Goal: Information Seeking & Learning: Learn about a topic

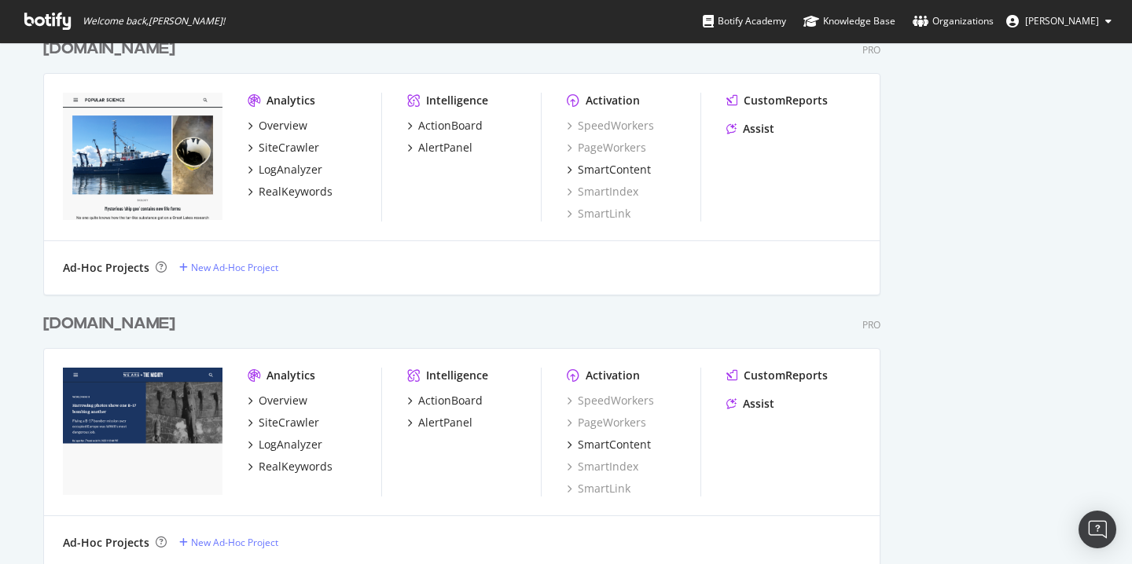
scroll to position [1767, 0]
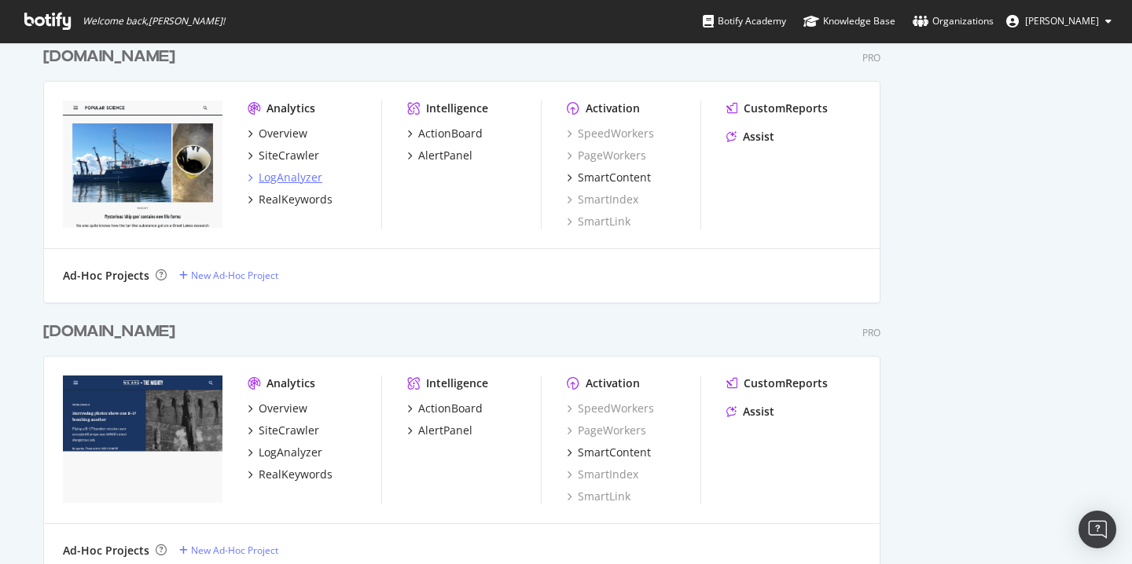
click at [288, 180] on div "LogAnalyzer" at bounding box center [291, 178] width 64 height 16
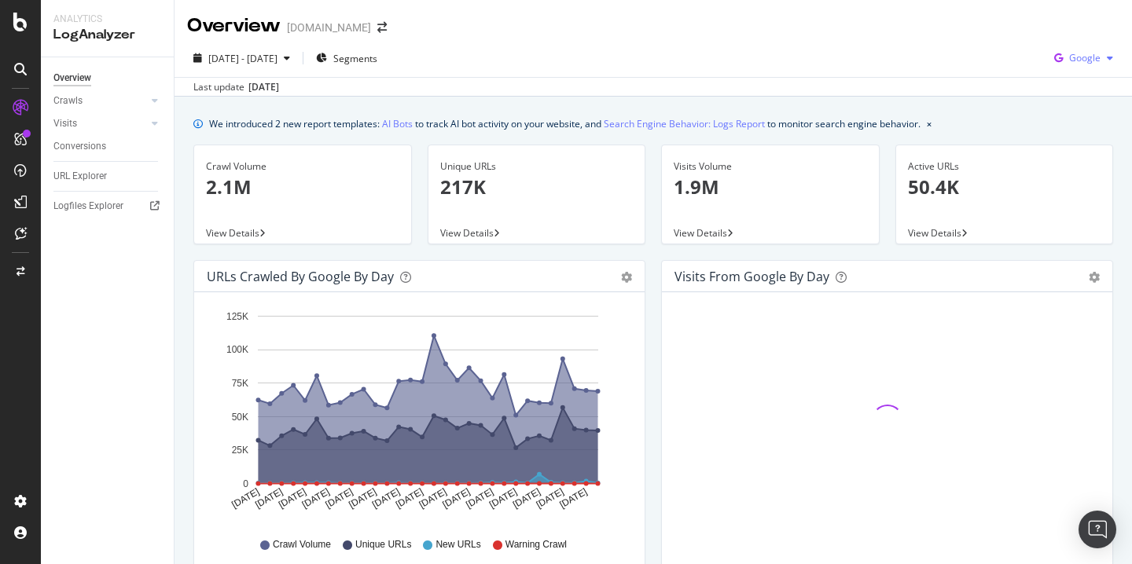
click at [1101, 62] on div "button" at bounding box center [1110, 57] width 19 height 9
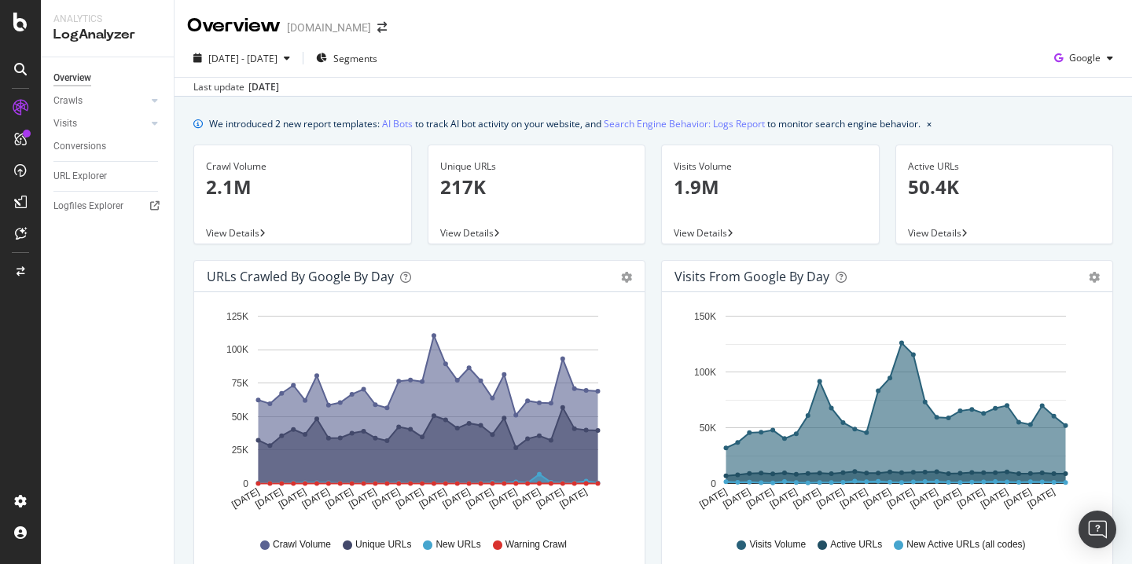
click at [377, 53] on span "Segments" at bounding box center [355, 58] width 44 height 13
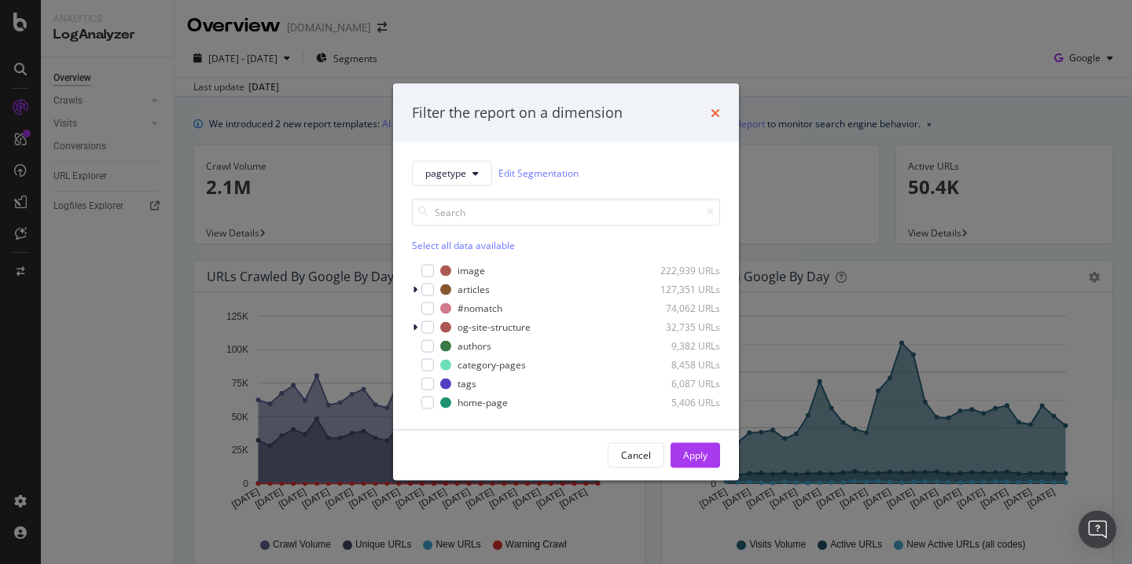
click at [717, 108] on icon "times" at bounding box center [715, 112] width 9 height 13
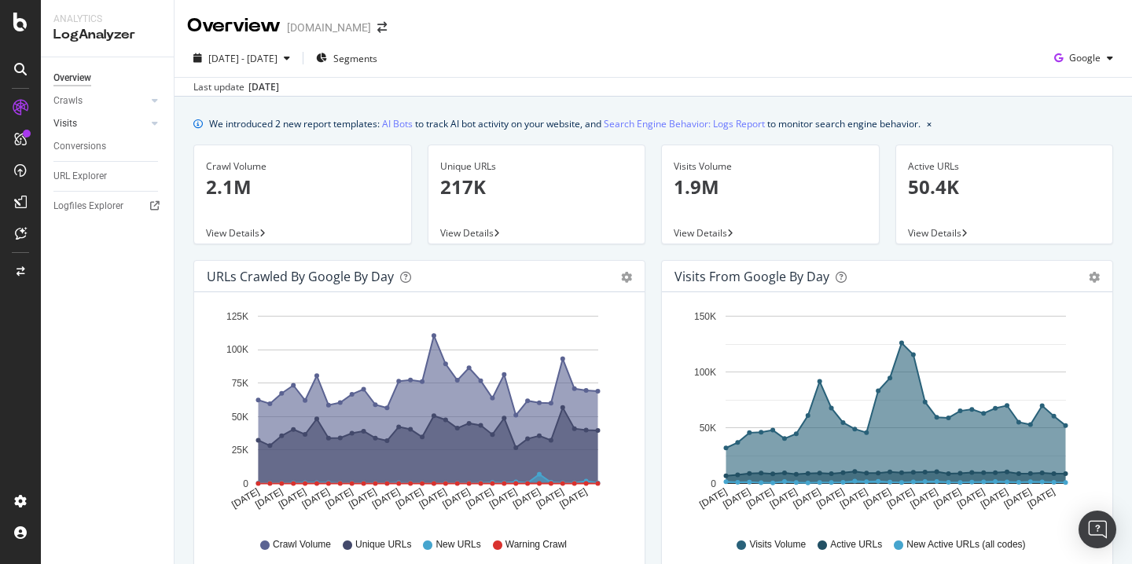
click at [76, 129] on link "Visits" at bounding box center [100, 124] width 94 height 17
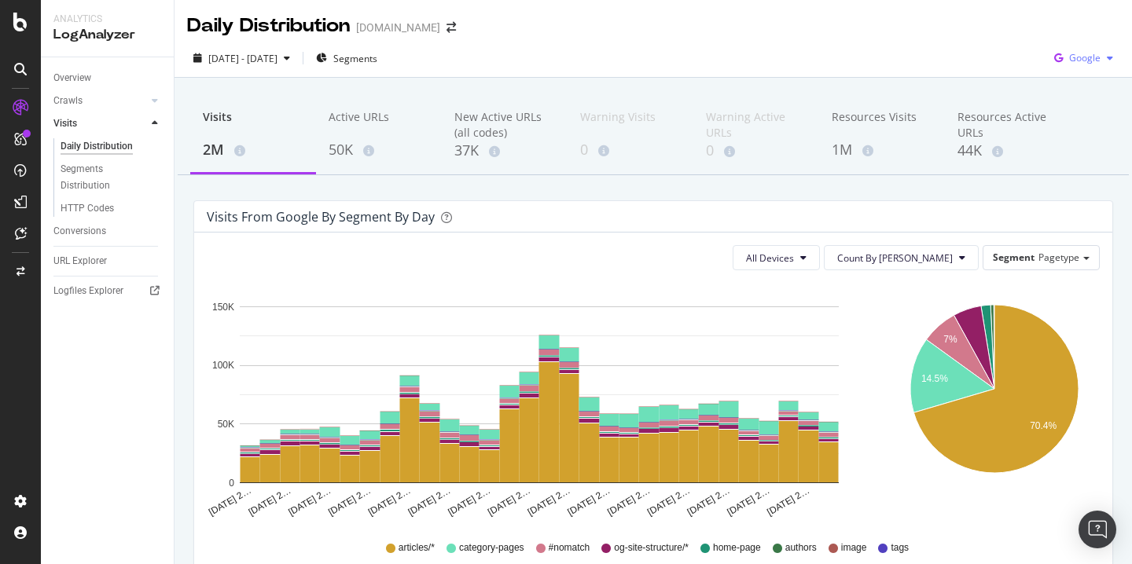
click at [1112, 57] on div "button" at bounding box center [1110, 57] width 19 height 9
click at [1060, 178] on span "Other AI Bots" at bounding box center [1085, 177] width 58 height 14
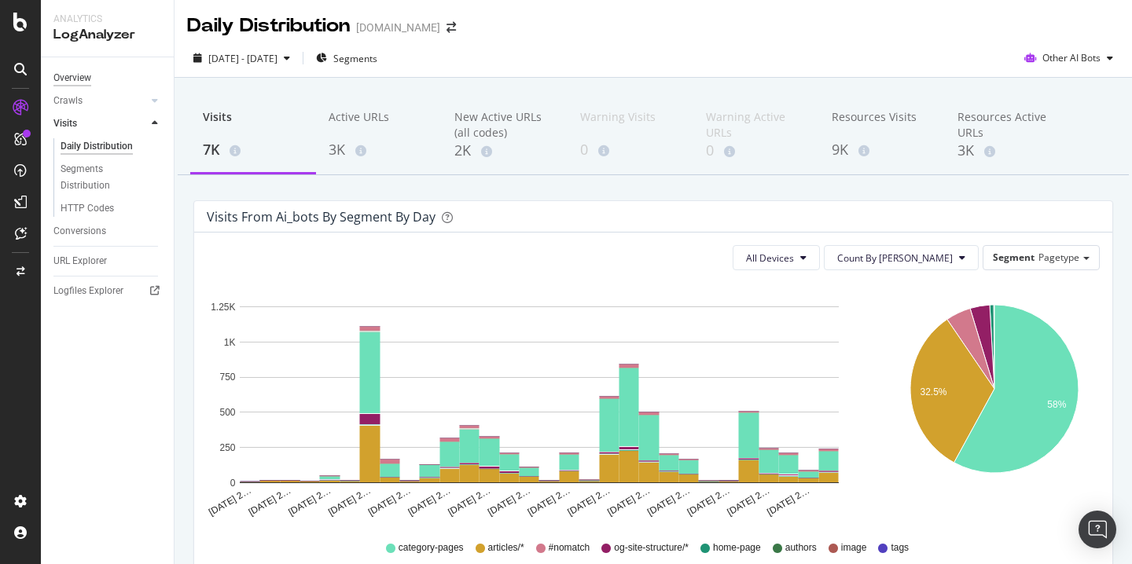
click at [62, 76] on div "Overview" at bounding box center [72, 78] width 38 height 17
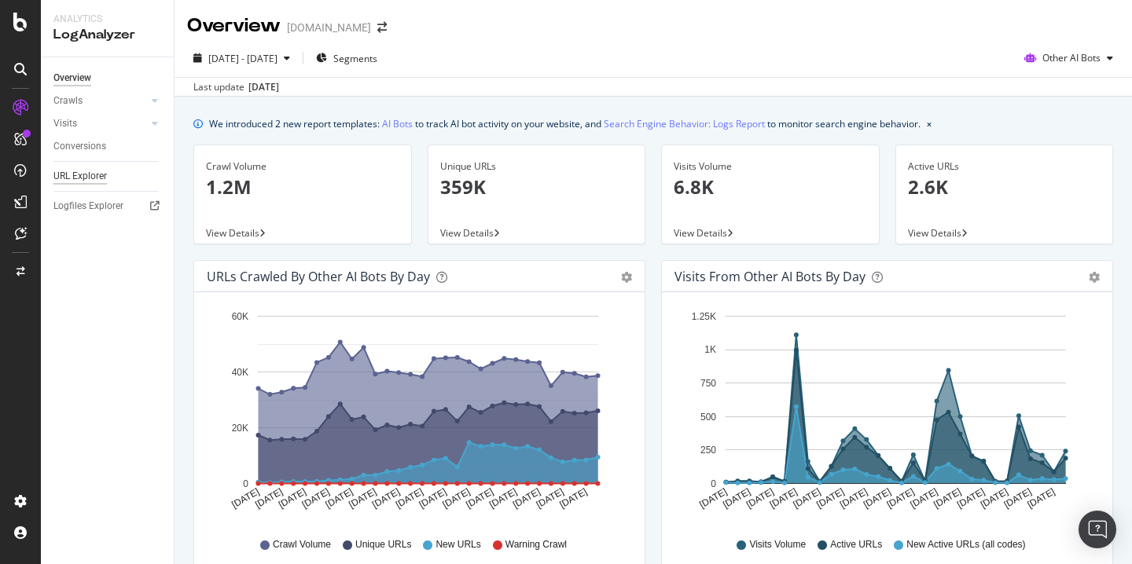
click at [91, 172] on div "URL Explorer" at bounding box center [79, 176] width 53 height 17
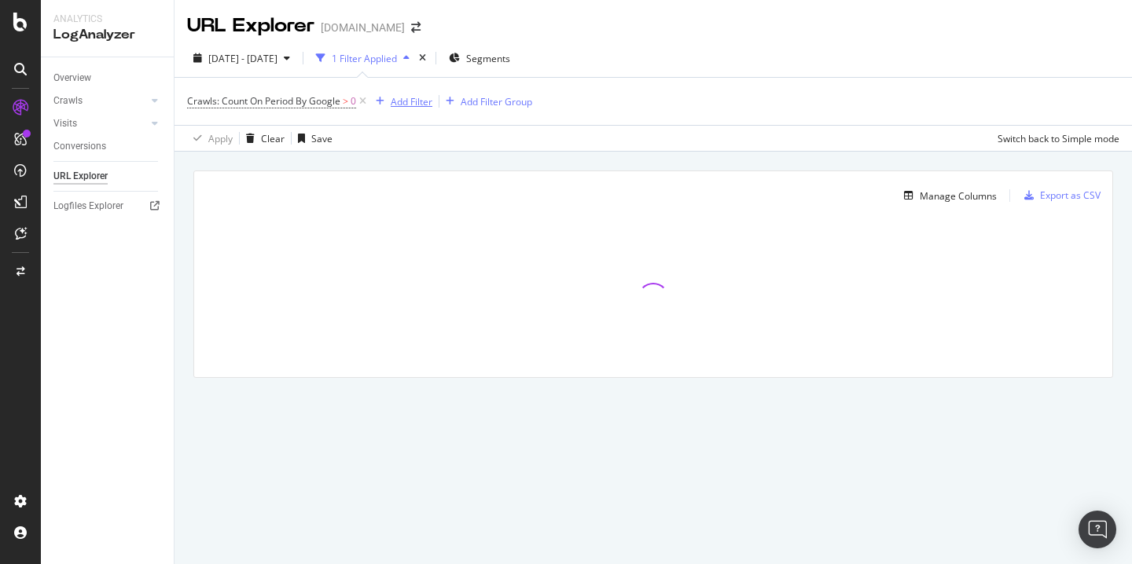
click at [398, 101] on div "Add Filter" at bounding box center [412, 101] width 42 height 13
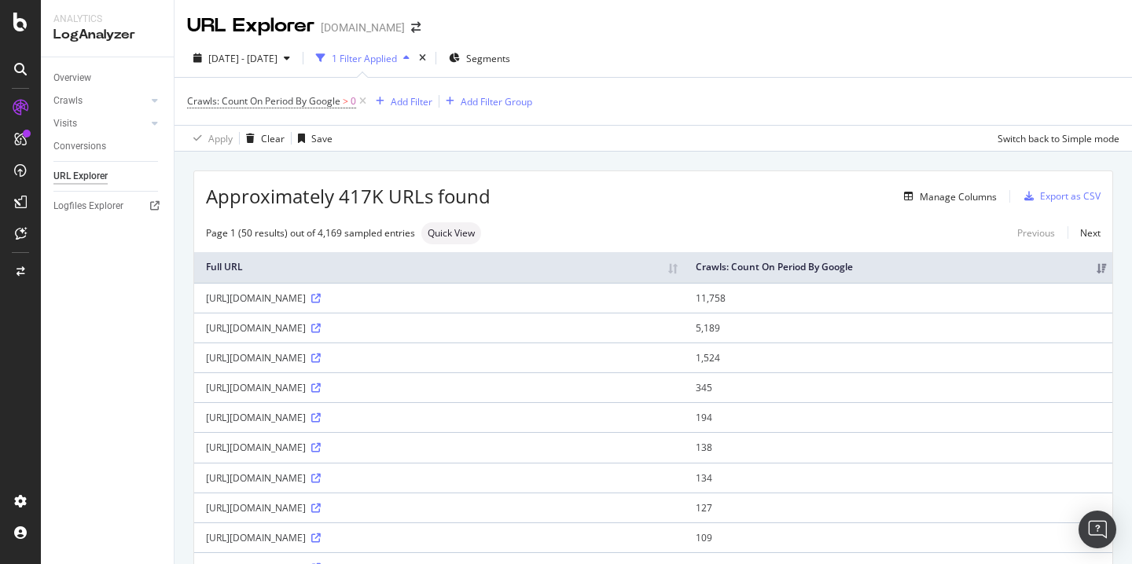
click at [409, 101] on div "Add Filter" at bounding box center [412, 101] width 42 height 13
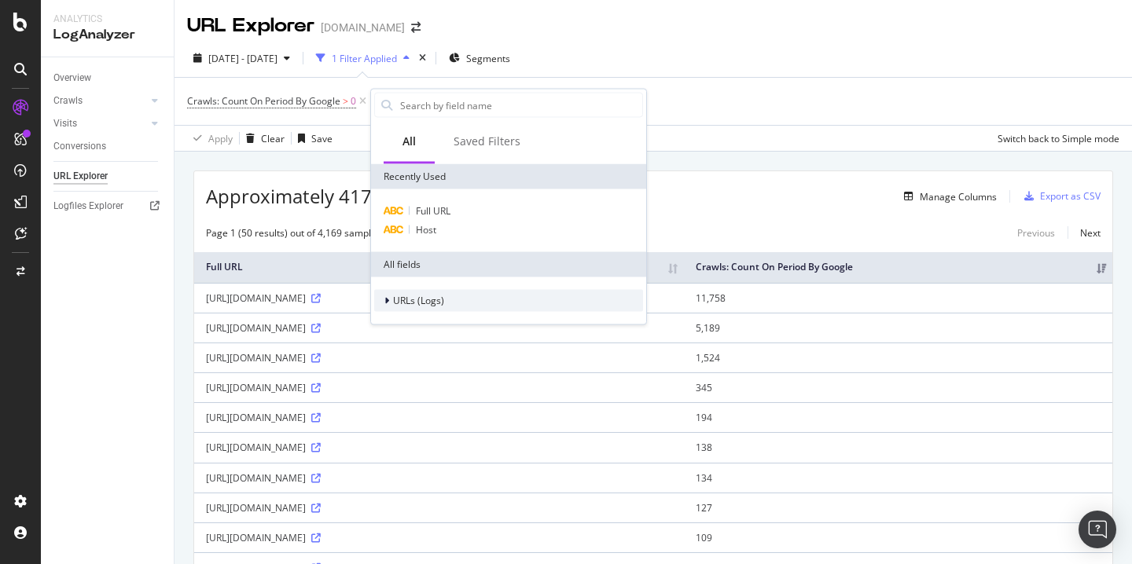
click at [411, 300] on span "URLs (Logs)" at bounding box center [418, 300] width 51 height 13
click at [392, 398] on div "Visits" at bounding box center [399, 399] width 51 height 16
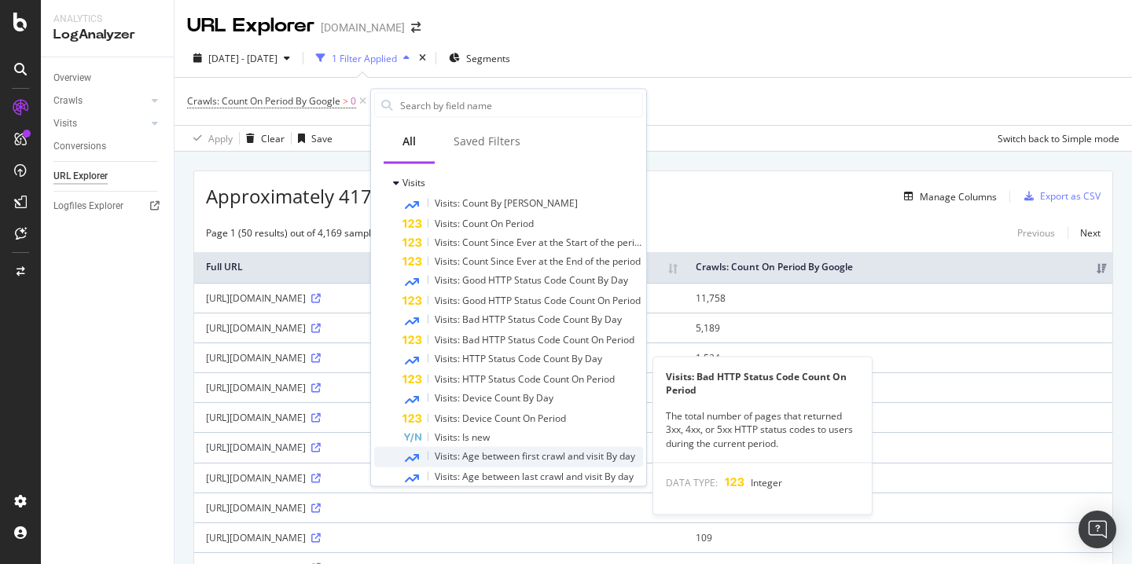
scroll to position [180, 0]
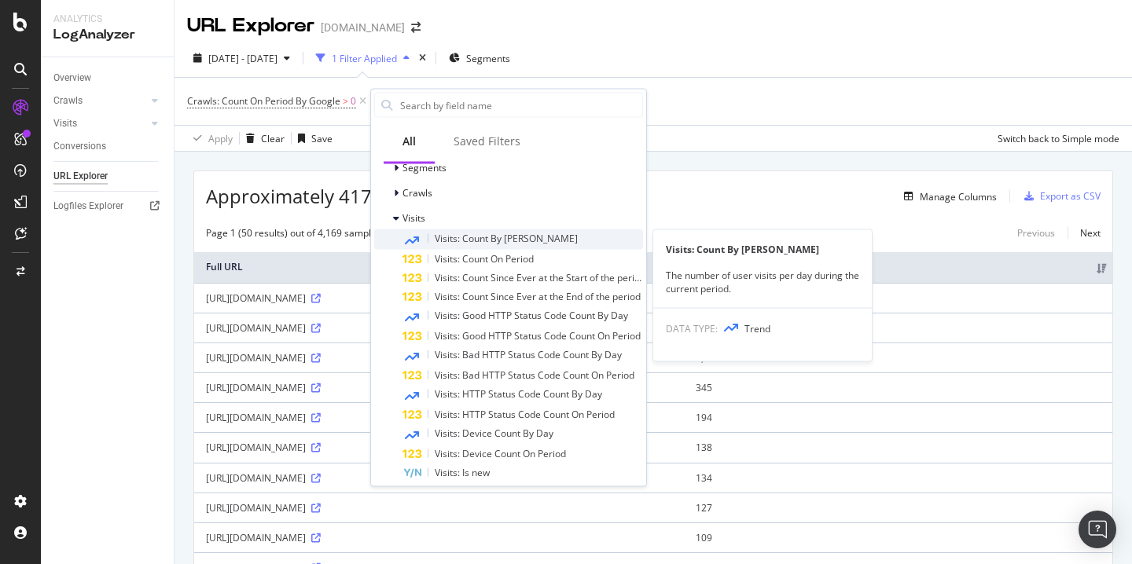
click at [502, 244] on span "Visits: Count By Day" at bounding box center [506, 238] width 143 height 13
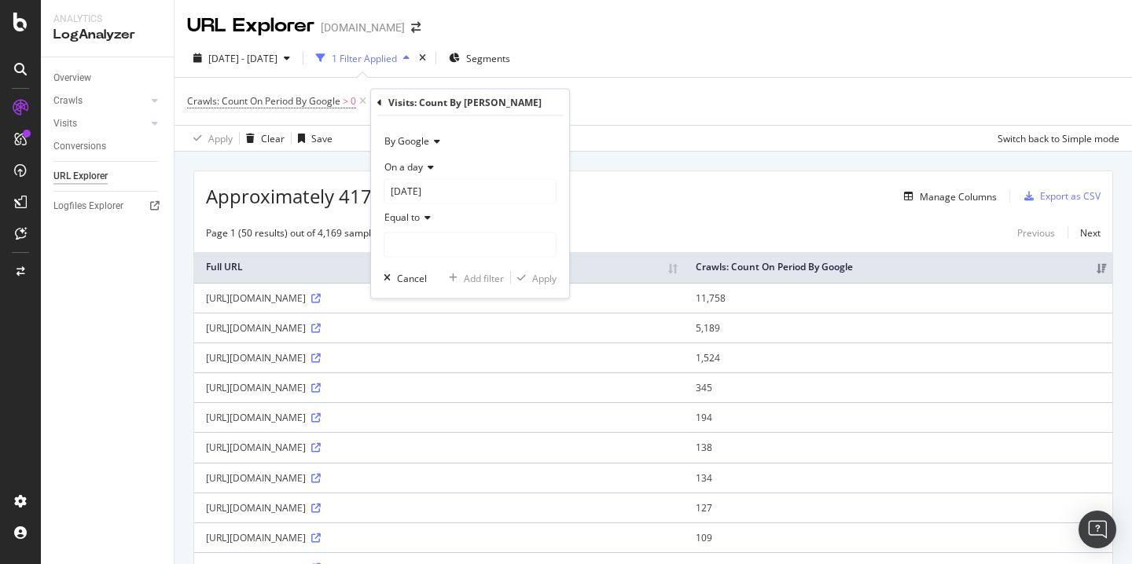
click at [436, 144] on icon at bounding box center [434, 141] width 11 height 9
click at [524, 126] on div "By Google On a day 2025-09-01 Equal to Cancel Add filter Apply" at bounding box center [470, 207] width 198 height 182
click at [683, 134] on div "Apply Clear Save Switch back to Simple mode" at bounding box center [654, 138] width 958 height 26
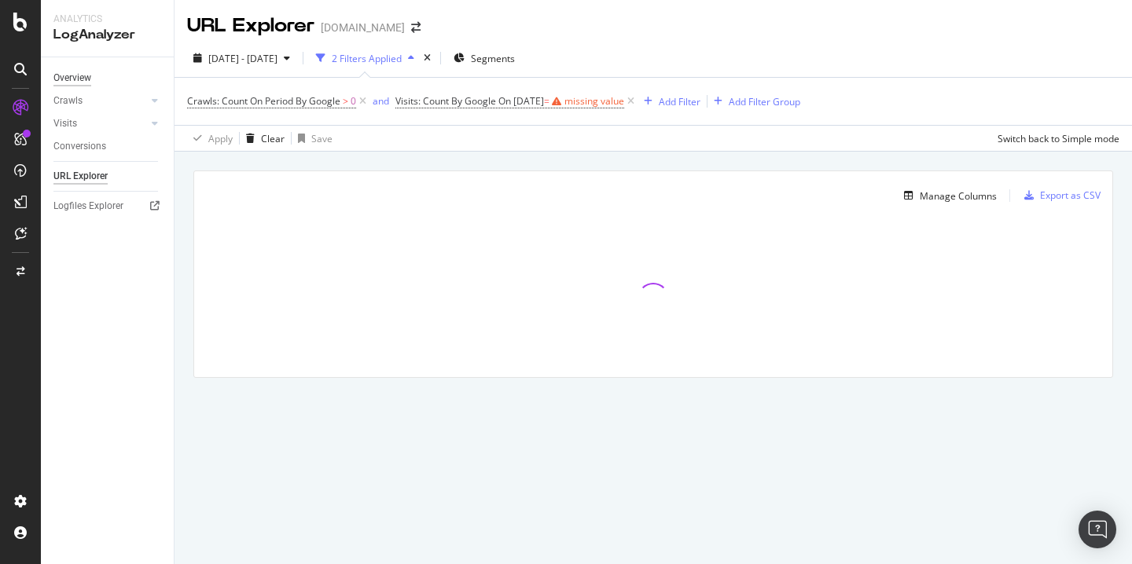
click at [78, 79] on div "Overview" at bounding box center [72, 78] width 38 height 17
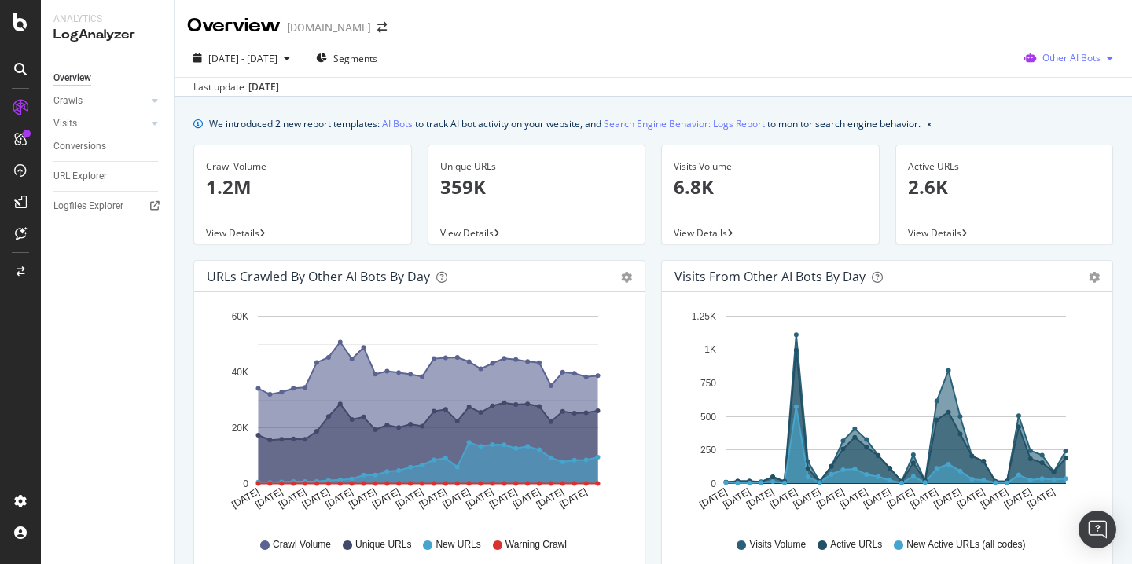
click at [1094, 58] on span "Other AI Bots" at bounding box center [1071, 57] width 58 height 13
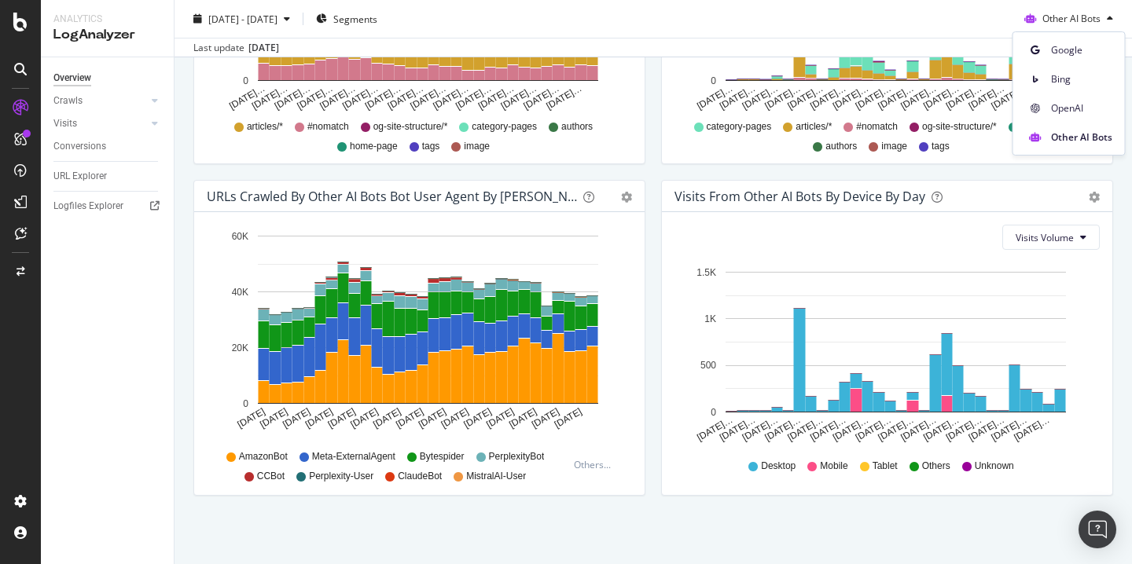
scroll to position [746, 0]
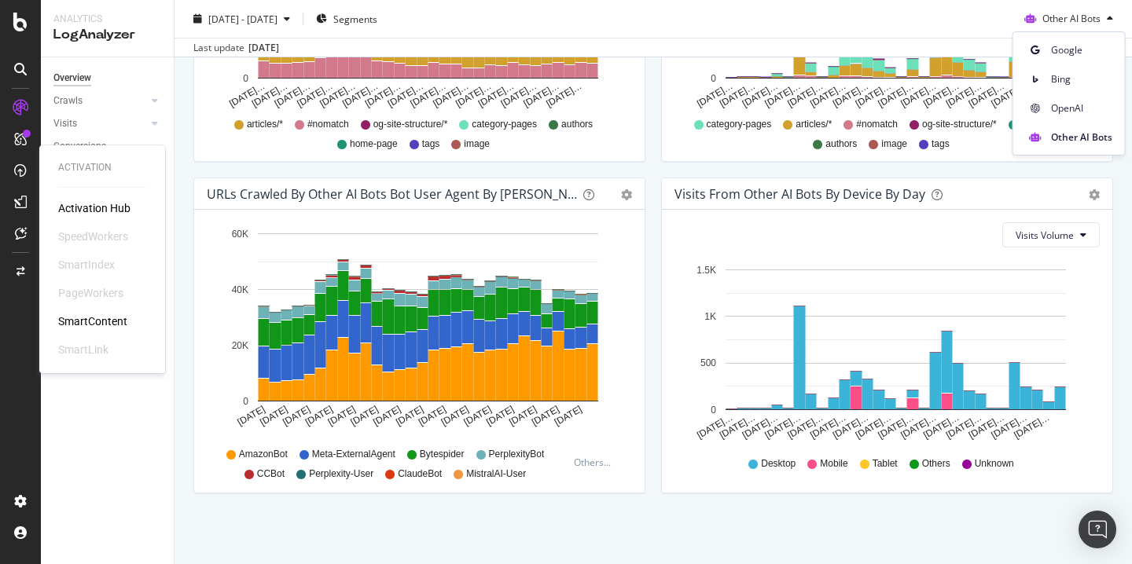
click at [110, 322] on div "SmartContent" at bounding box center [92, 322] width 69 height 16
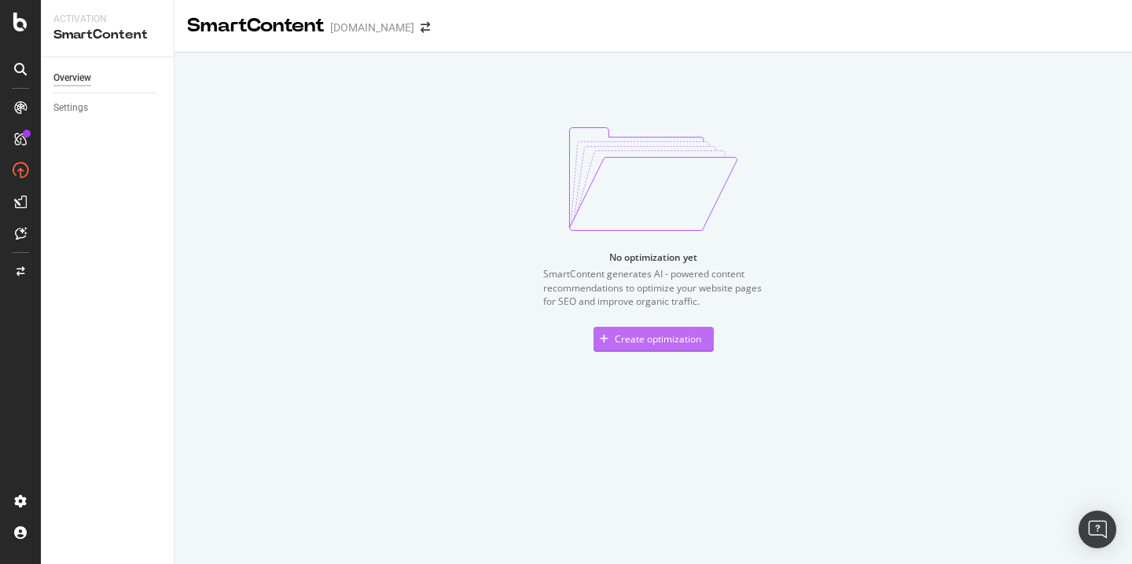
click at [678, 338] on div "Create optimization" at bounding box center [658, 339] width 86 height 13
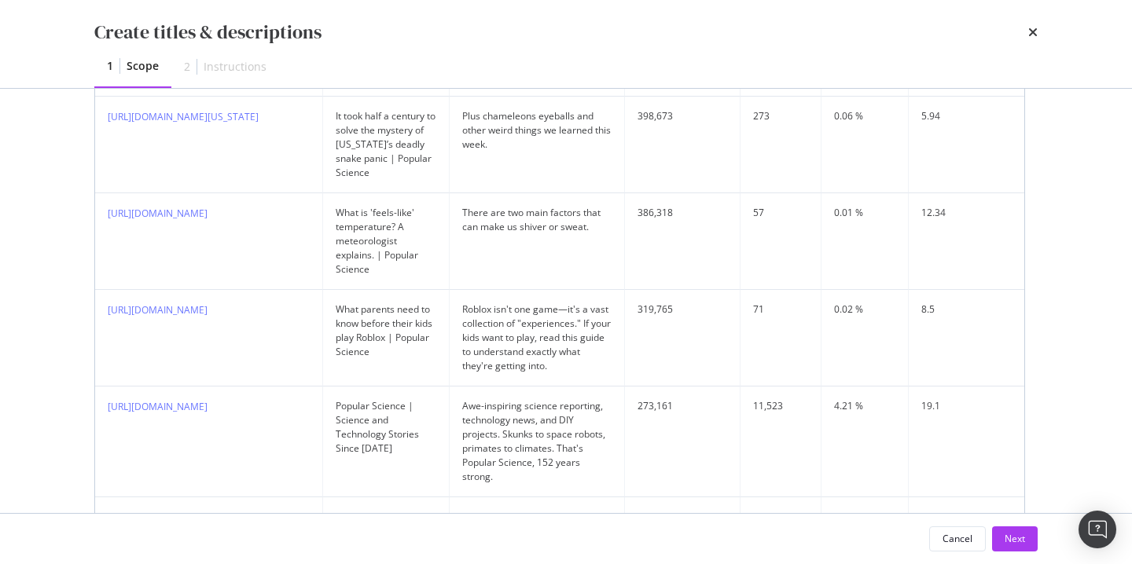
scroll to position [1222, 0]
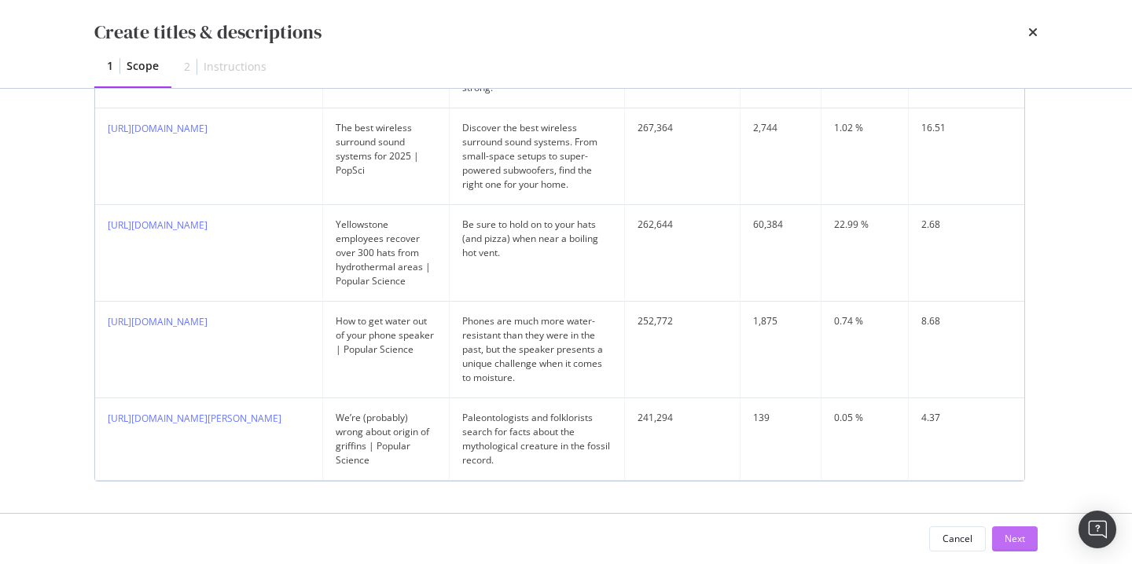
type input "Test Optimization"
click at [1013, 541] on div "Next" at bounding box center [1015, 538] width 20 height 13
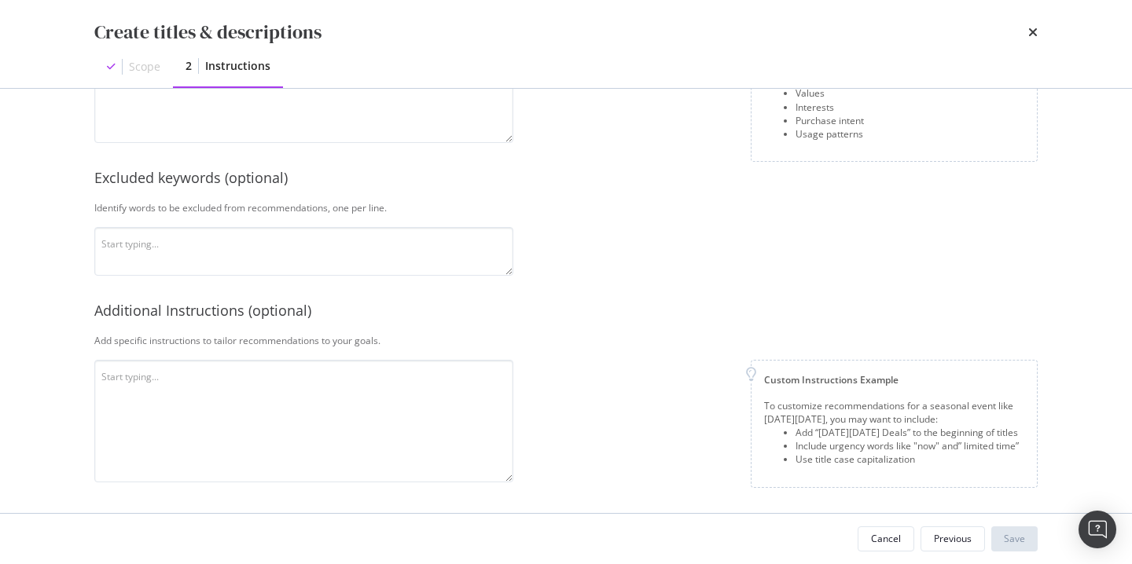
scroll to position [0, 0]
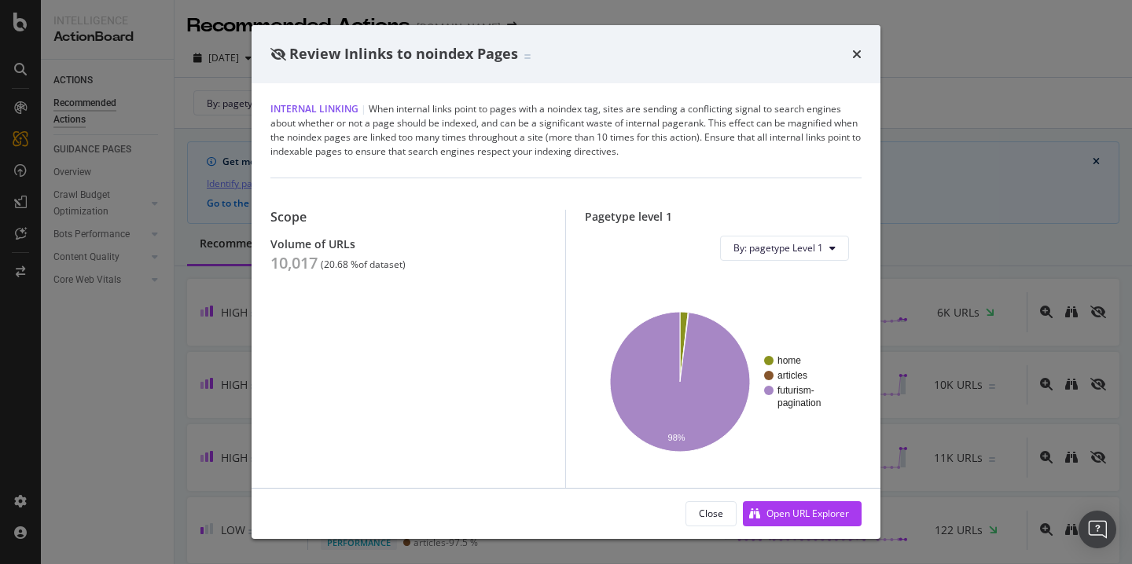
click at [851, 53] on div "Review Inlinks to noindex Pages" at bounding box center [565, 54] width 591 height 20
click at [856, 54] on icon "times" at bounding box center [856, 54] width 9 height 13
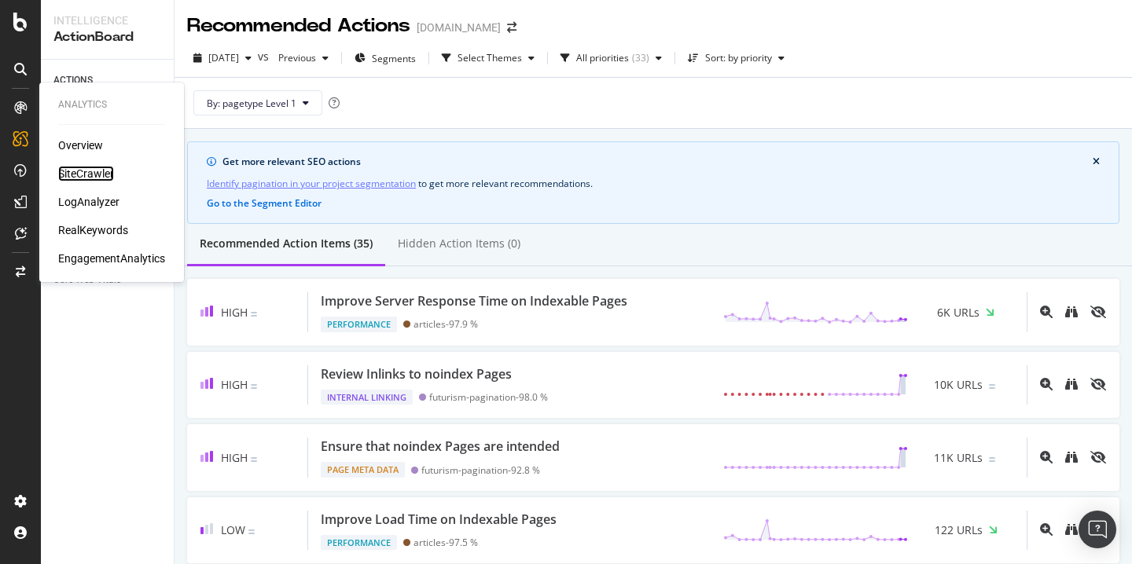
click at [83, 172] on div "SiteCrawler" at bounding box center [86, 174] width 56 height 16
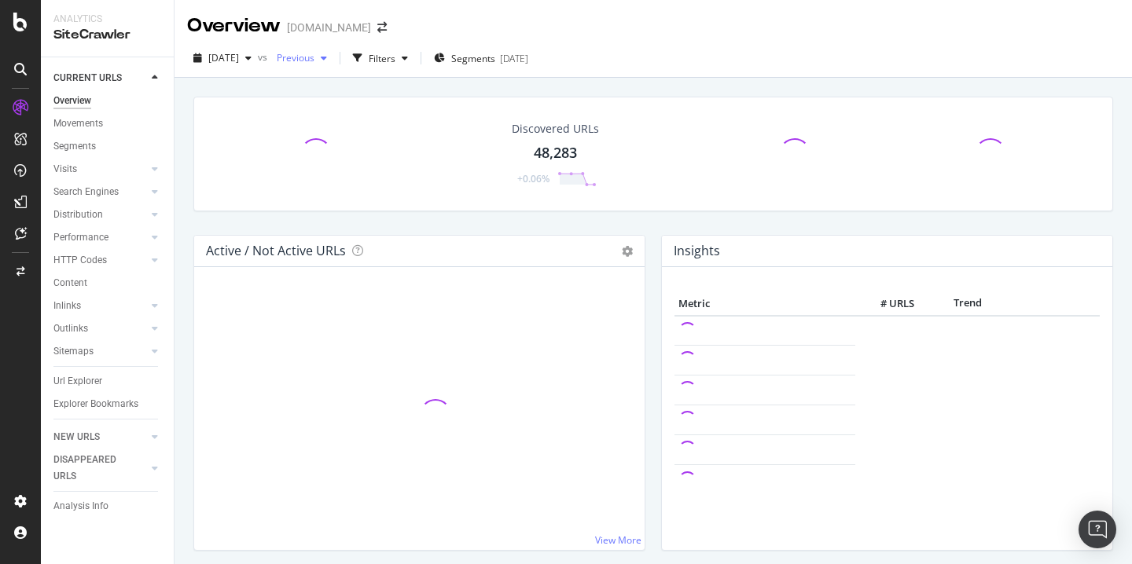
click at [333, 65] on div "Previous" at bounding box center [301, 58] width 63 height 24
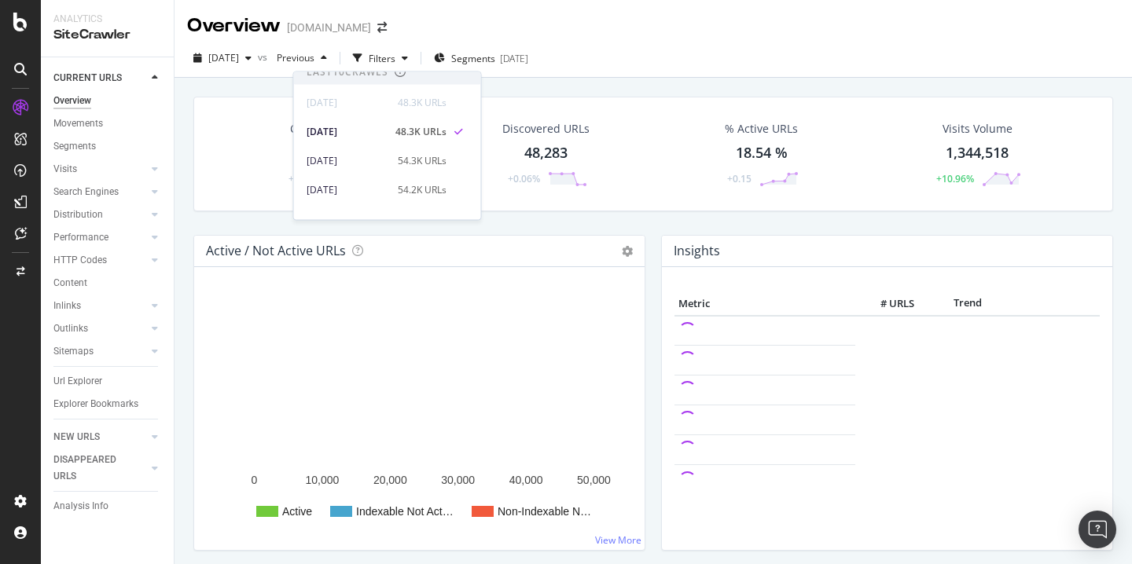
scroll to position [33, 0]
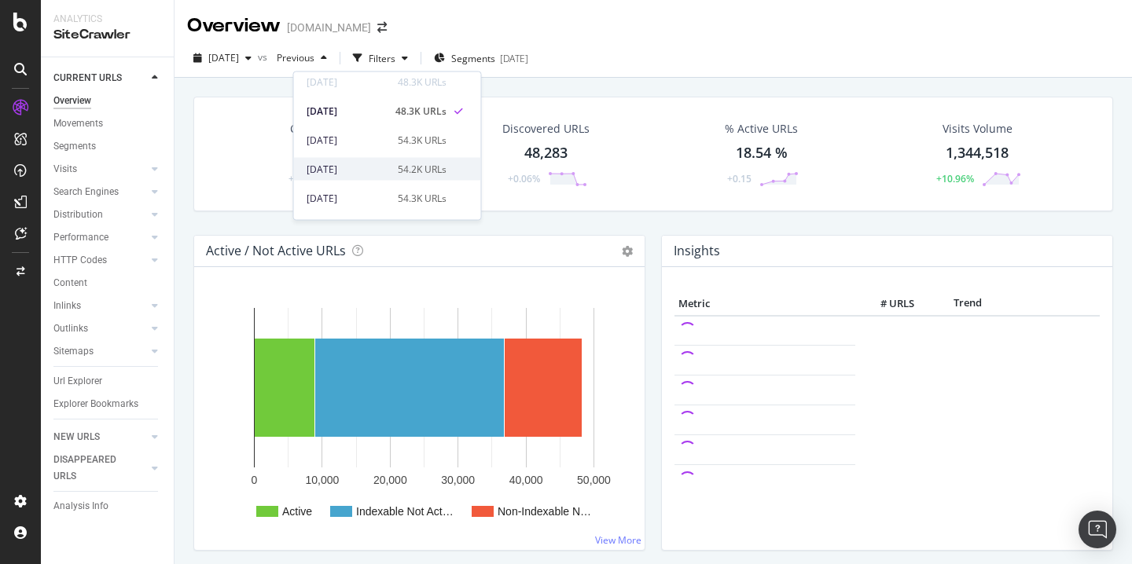
click at [362, 167] on div "[DATE]" at bounding box center [348, 169] width 82 height 14
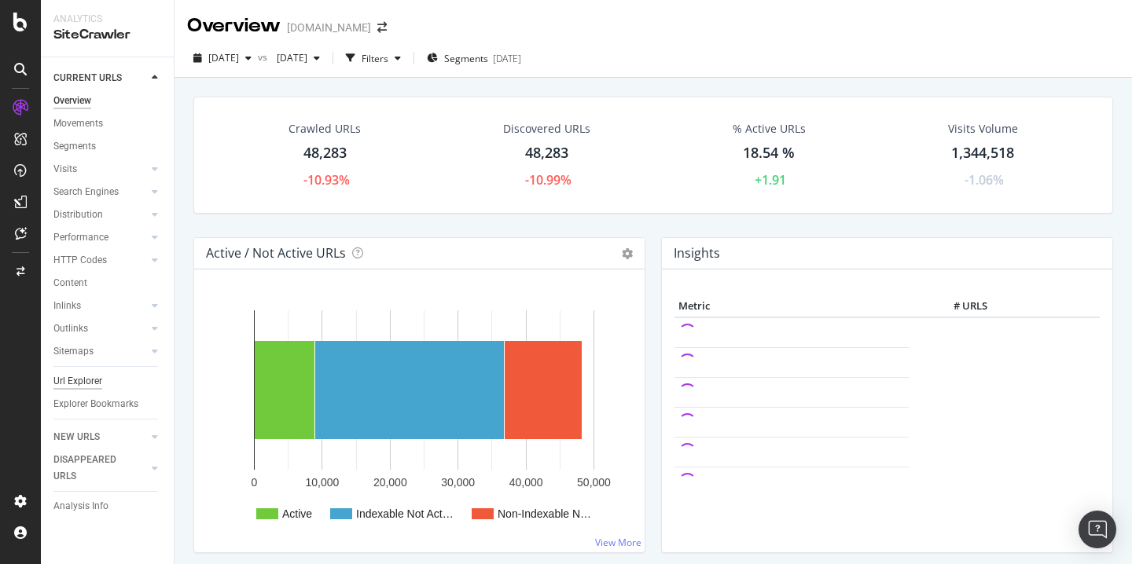
click at [83, 385] on div "Url Explorer" at bounding box center [77, 381] width 49 height 17
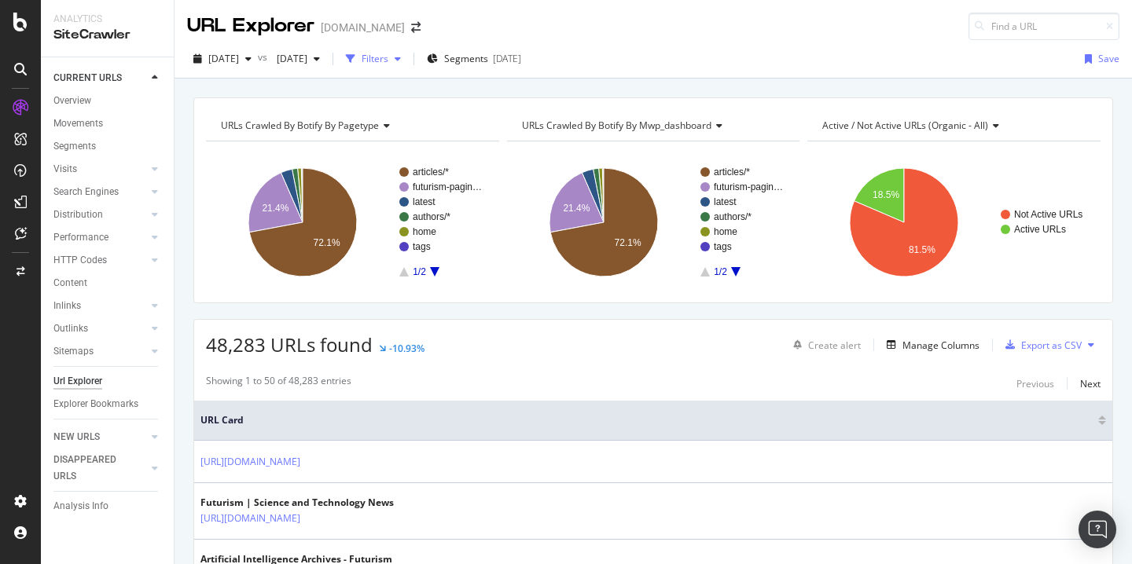
click at [362, 66] on div "button" at bounding box center [351, 59] width 22 height 22
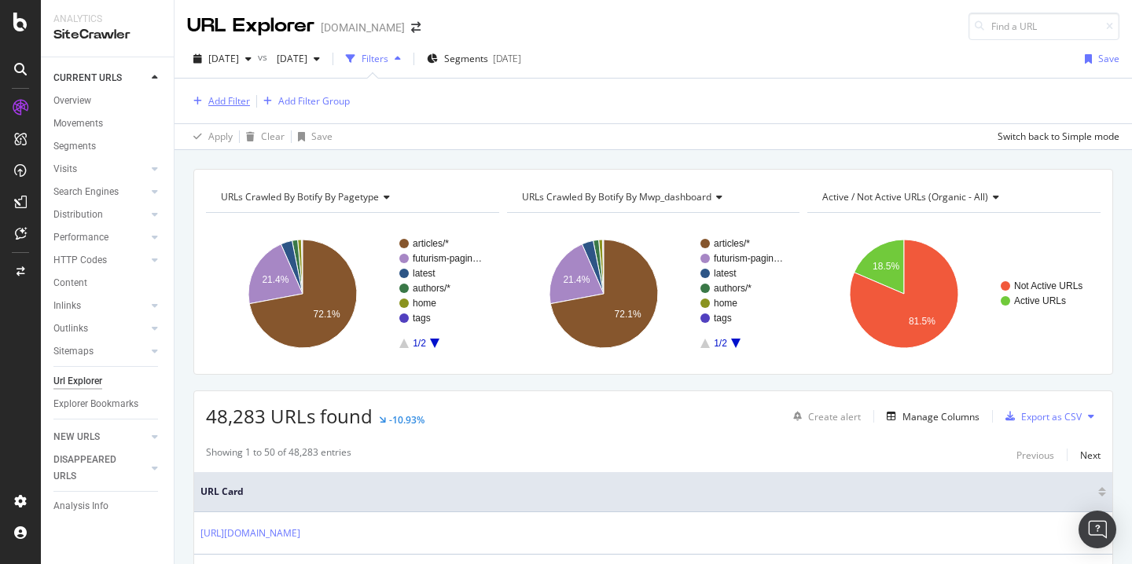
click at [225, 105] on div "Add Filter" at bounding box center [229, 100] width 42 height 13
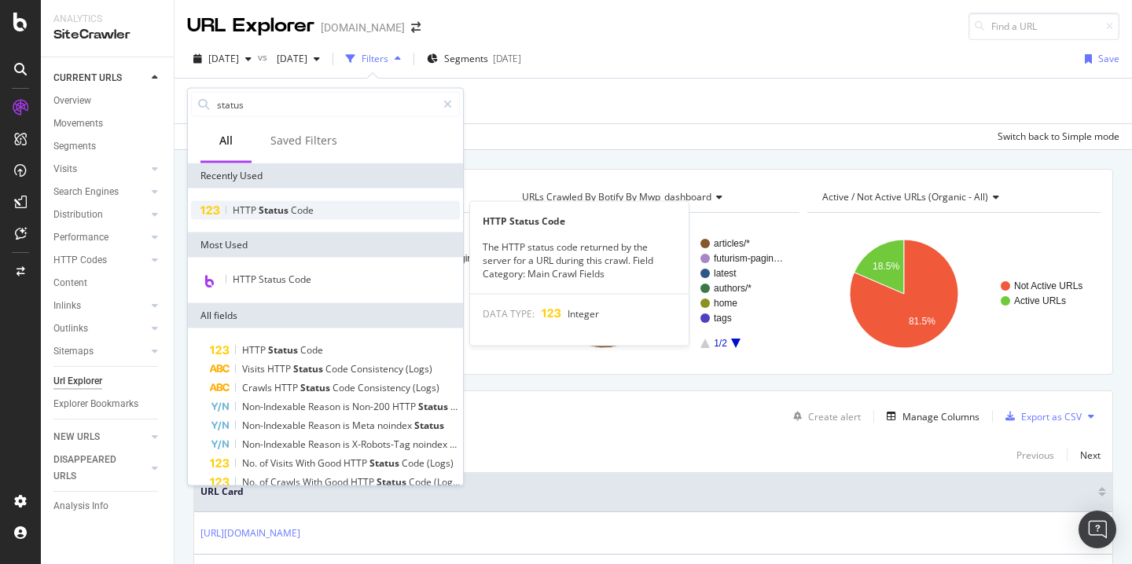
type input "status"
click at [261, 215] on span "Status" at bounding box center [275, 210] width 32 height 13
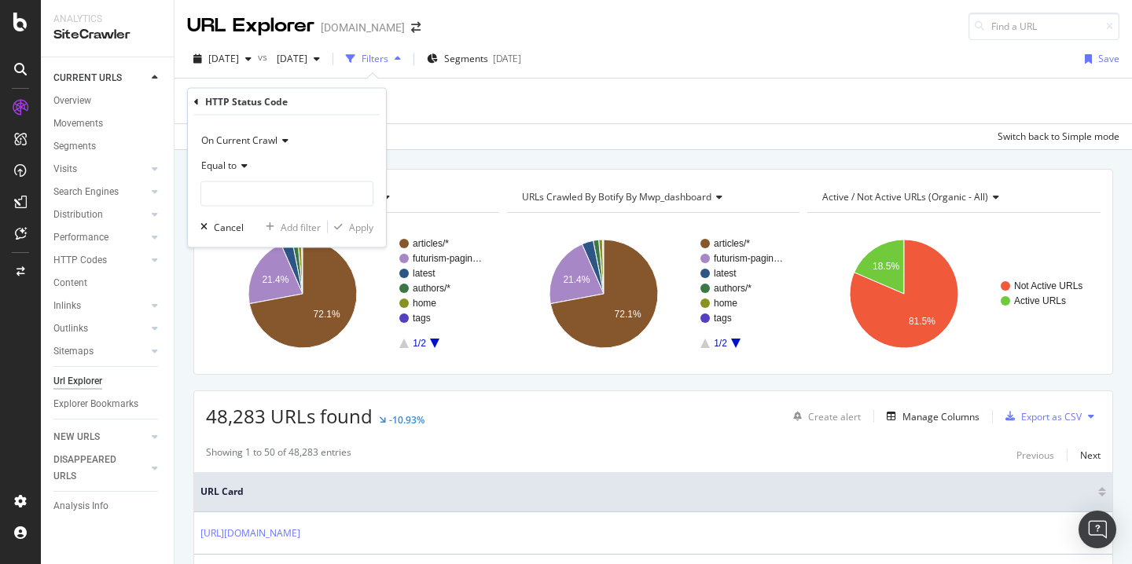
click at [238, 166] on icon at bounding box center [242, 165] width 11 height 9
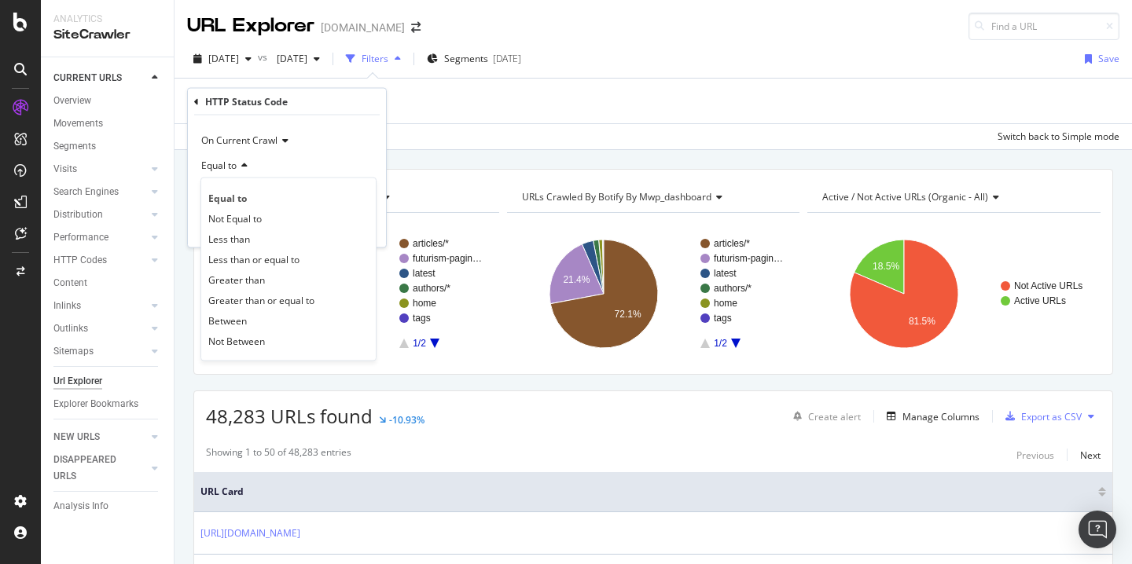
click at [251, 215] on span "Not Equal to" at bounding box center [234, 217] width 53 height 13
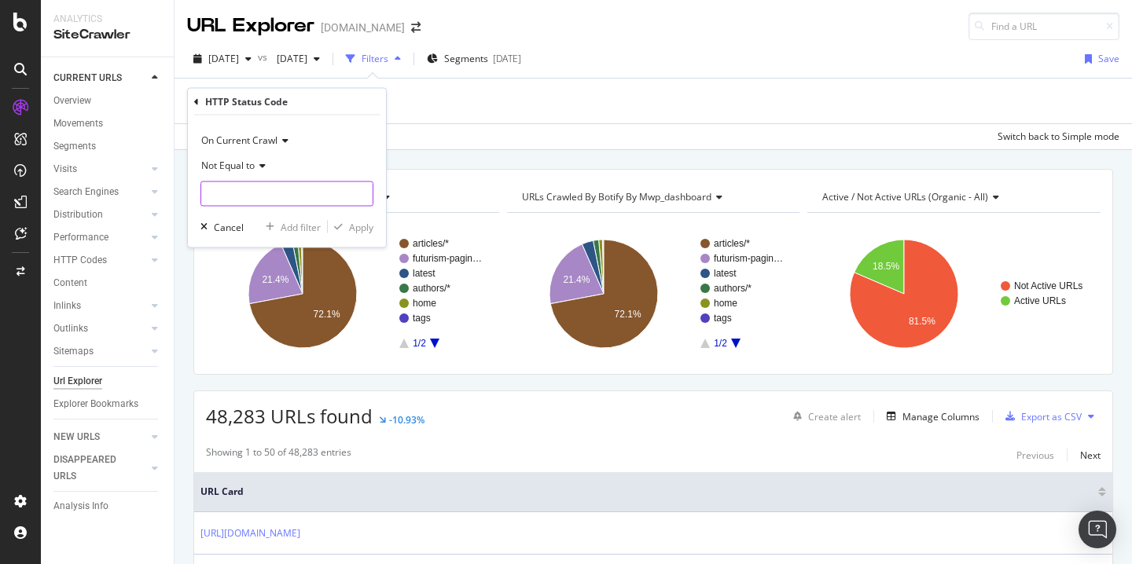
click at [256, 198] on input "number" at bounding box center [286, 194] width 173 height 25
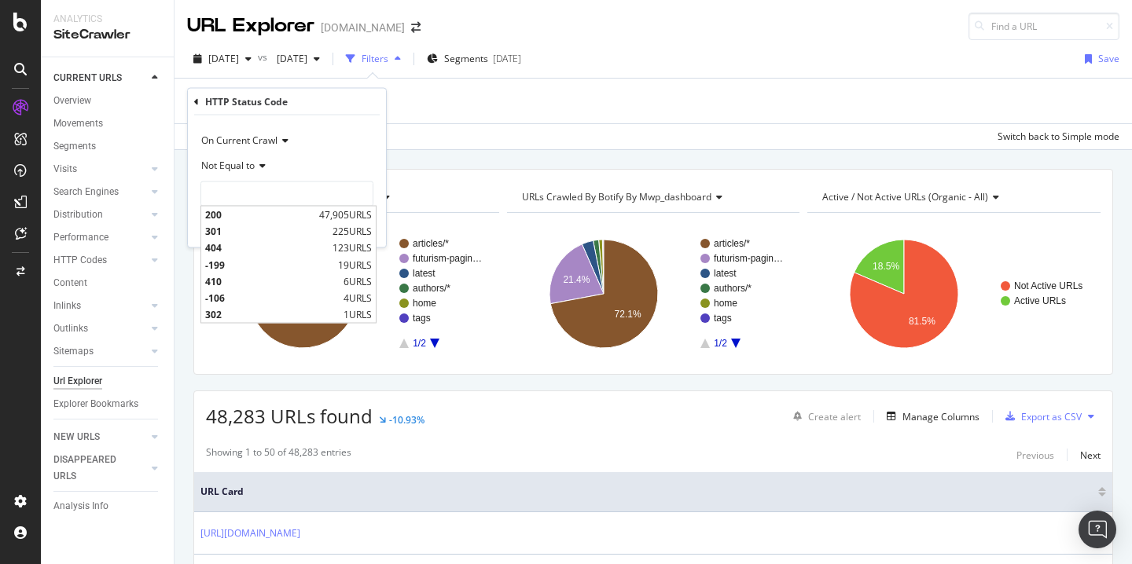
click at [258, 222] on div "200 47,905 URLS" at bounding box center [288, 215] width 175 height 17
type input "200"
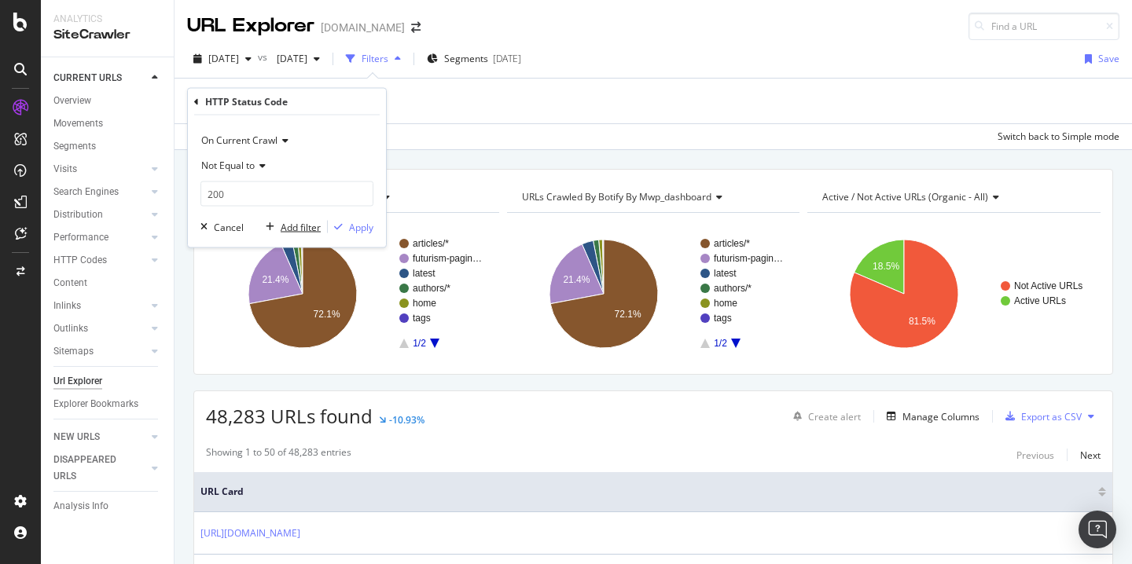
click at [302, 228] on div "Add filter" at bounding box center [301, 226] width 40 height 13
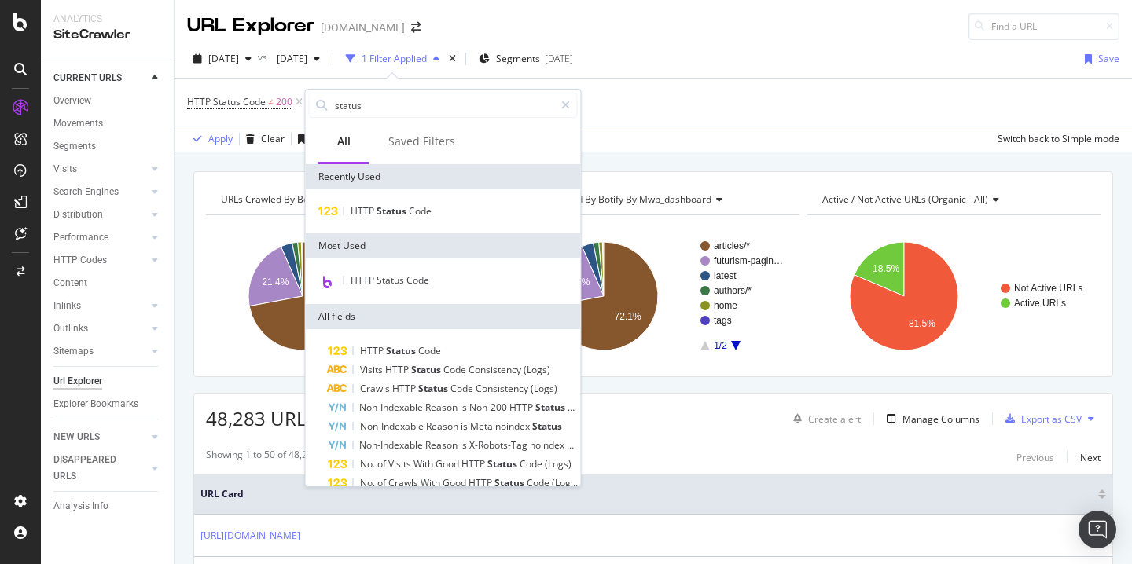
scroll to position [1, 0]
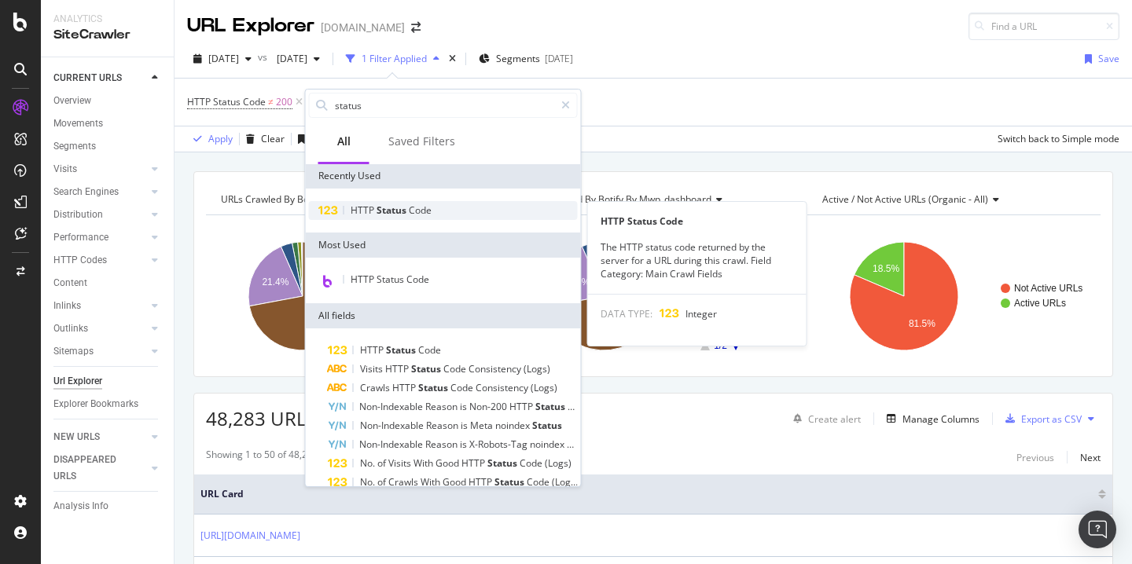
click at [365, 207] on span "HTTP" at bounding box center [364, 210] width 26 height 13
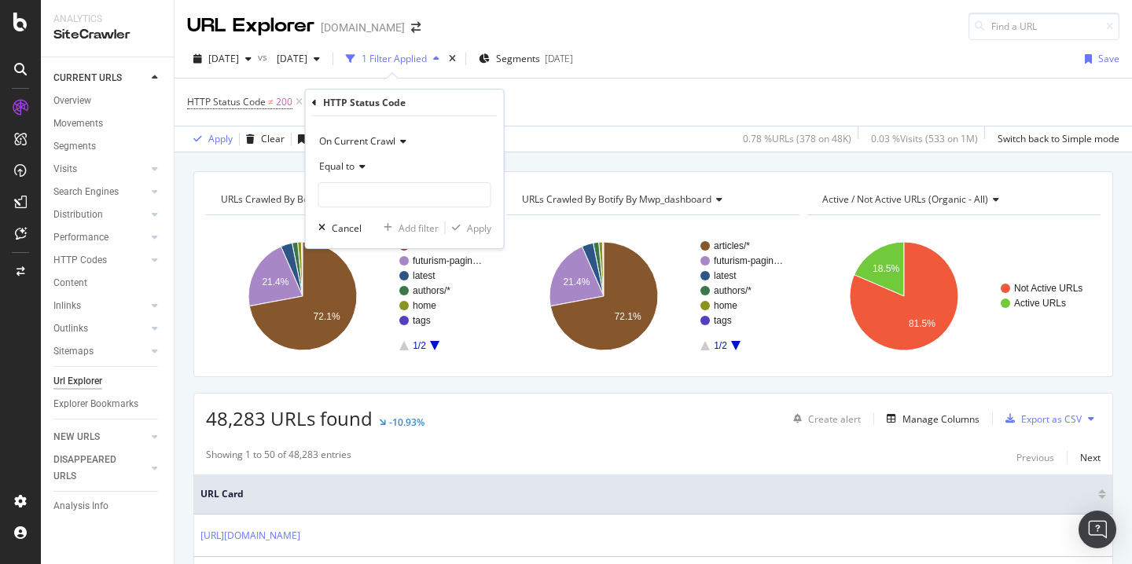
click at [382, 141] on span "On Current Crawl" at bounding box center [357, 140] width 76 height 13
click at [372, 192] on span "On Compared Crawl" at bounding box center [370, 194] width 89 height 13
click at [377, 194] on input "number" at bounding box center [404, 194] width 173 height 25
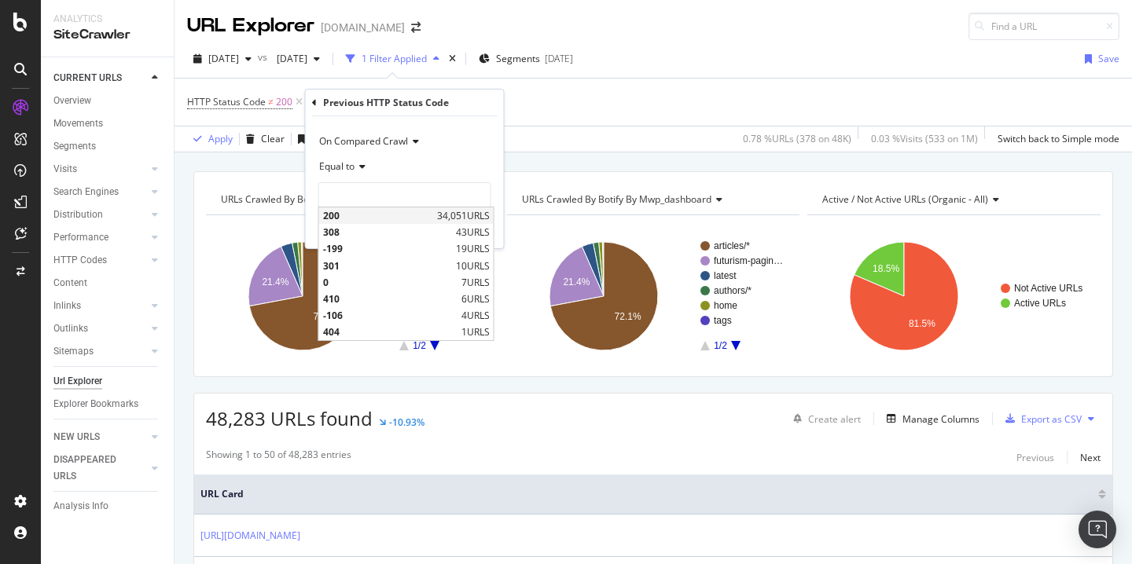
click at [366, 217] on span "200" at bounding box center [378, 215] width 110 height 13
type input "200"
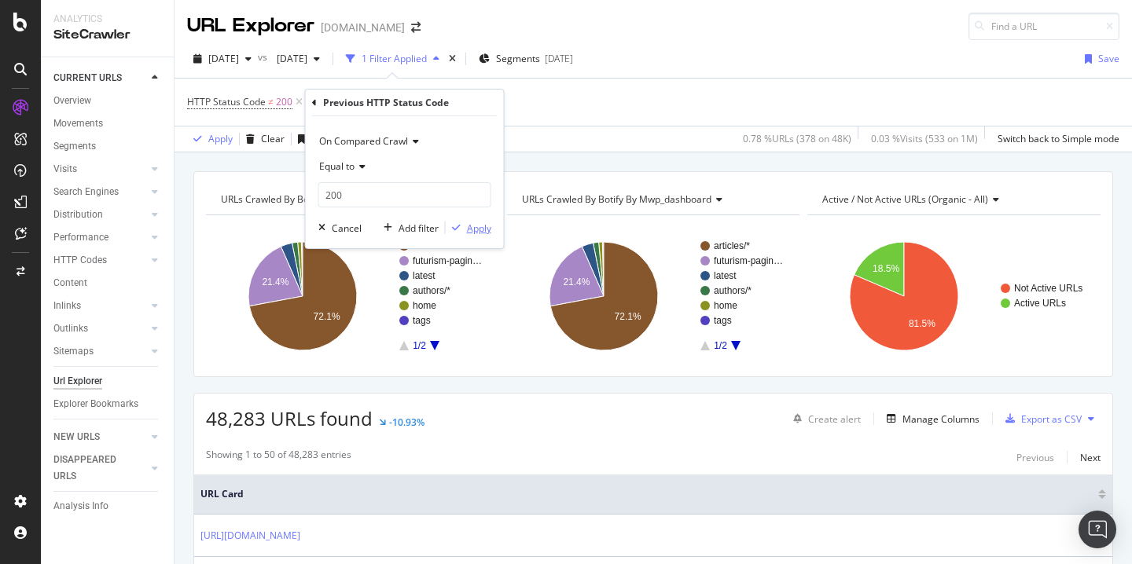
click at [474, 233] on div "Apply" at bounding box center [479, 228] width 24 height 13
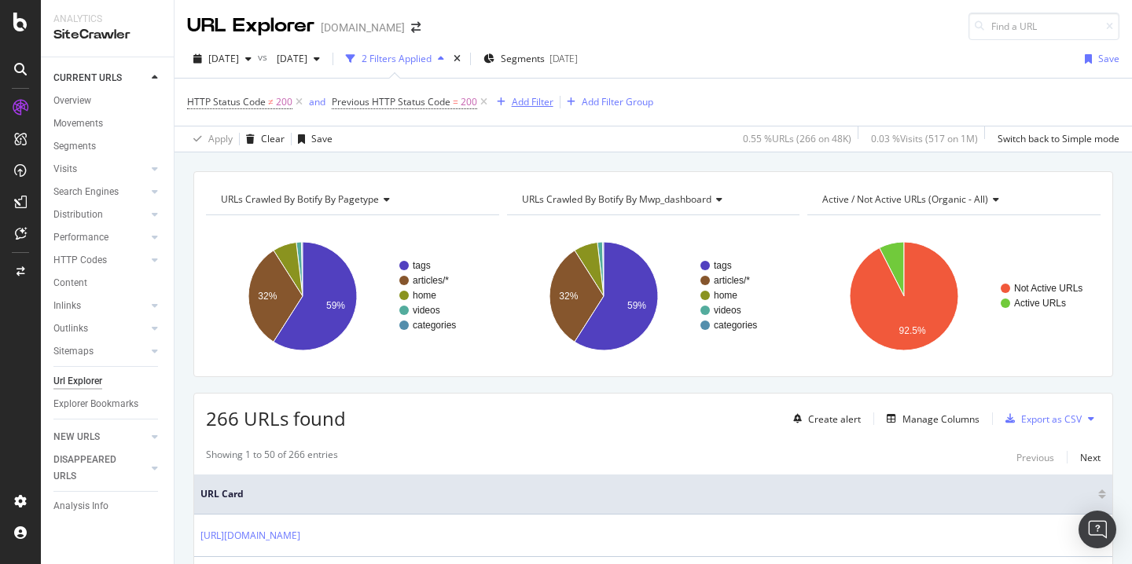
click at [522, 97] on div "Add Filter" at bounding box center [533, 101] width 42 height 13
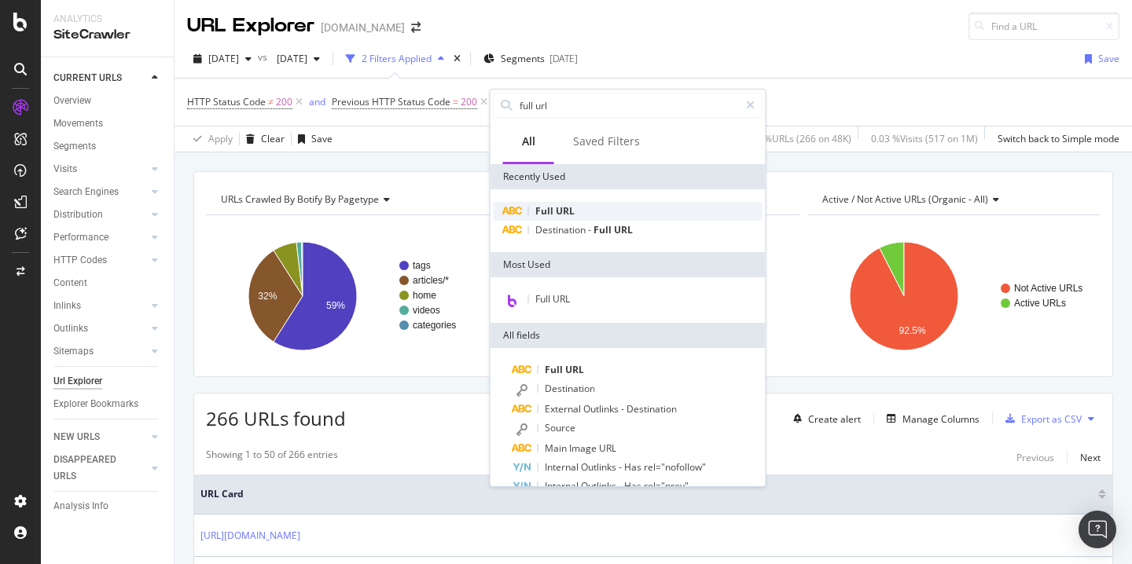
type input "full url"
click at [571, 210] on span "URL" at bounding box center [565, 210] width 19 height 13
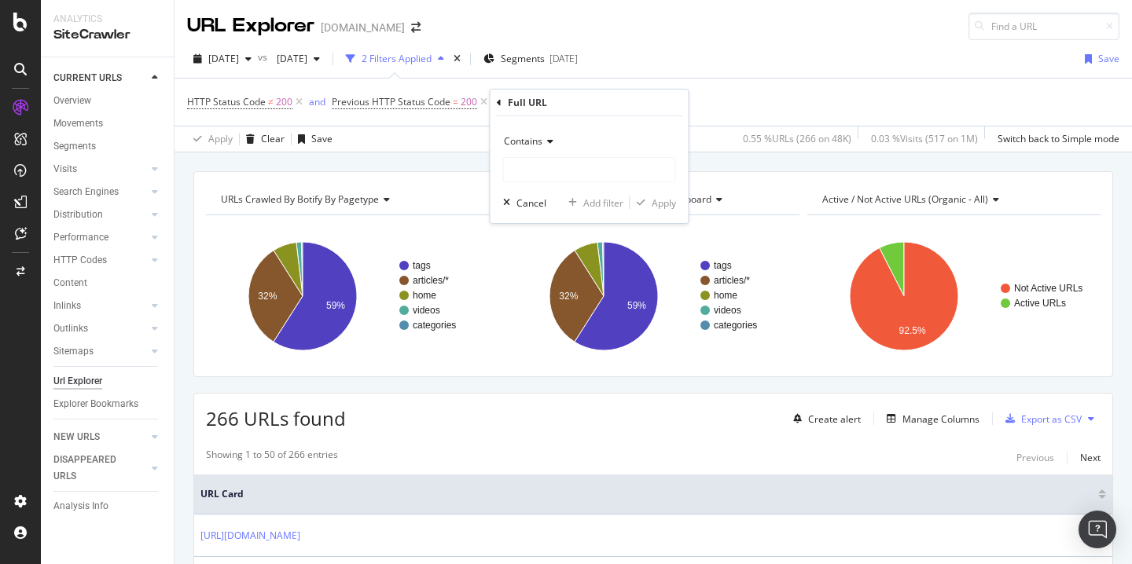
click at [528, 130] on div "Contains" at bounding box center [589, 141] width 173 height 25
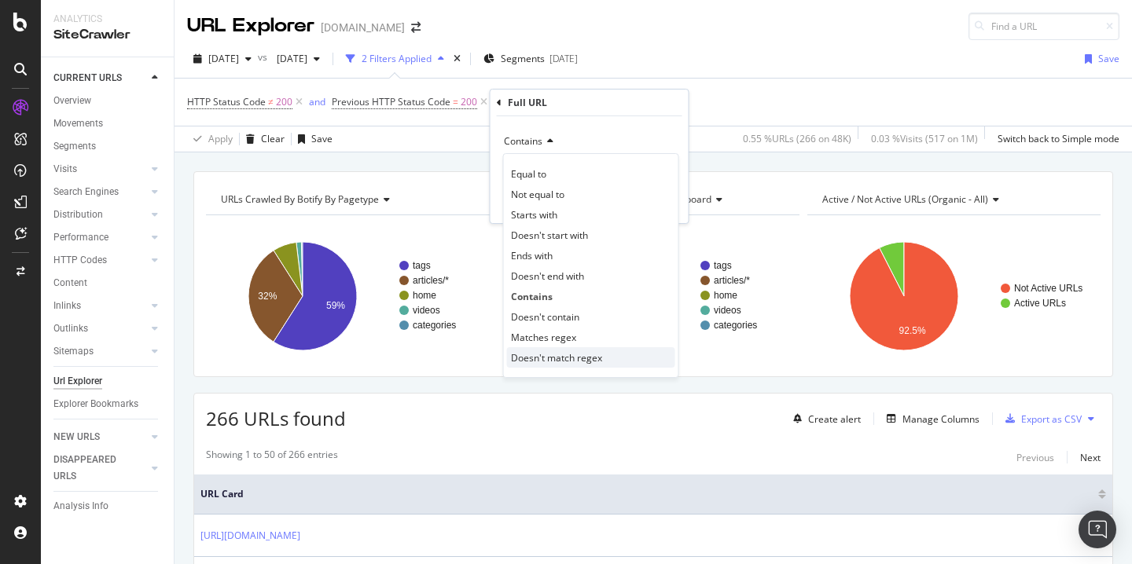
click at [557, 350] on div "Doesn't match regex" at bounding box center [591, 357] width 168 height 20
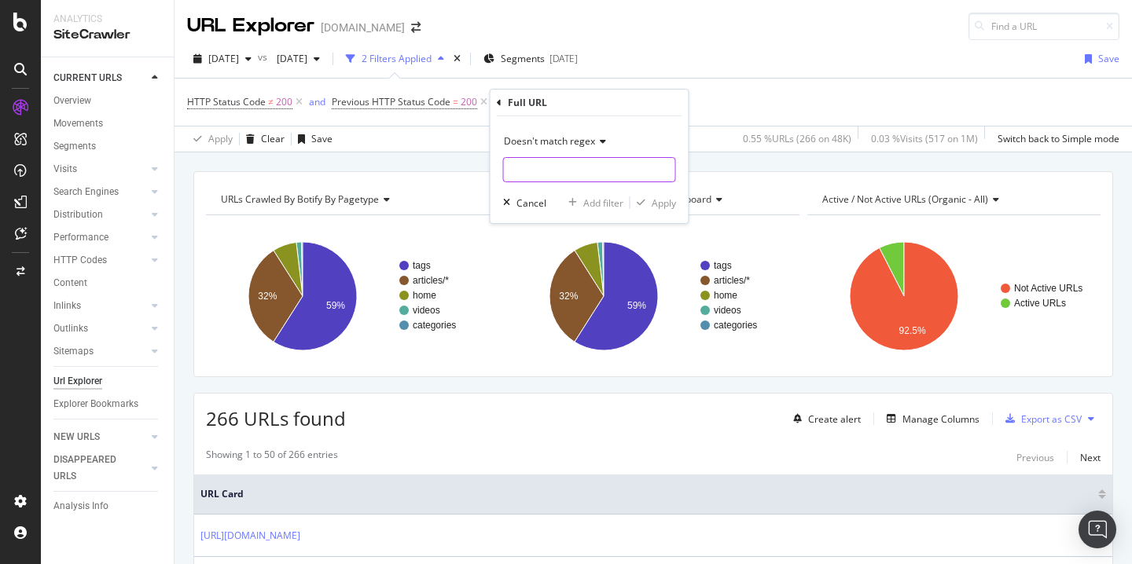
click at [539, 177] on input "text" at bounding box center [589, 169] width 171 height 25
type input "/categories|/tags/"
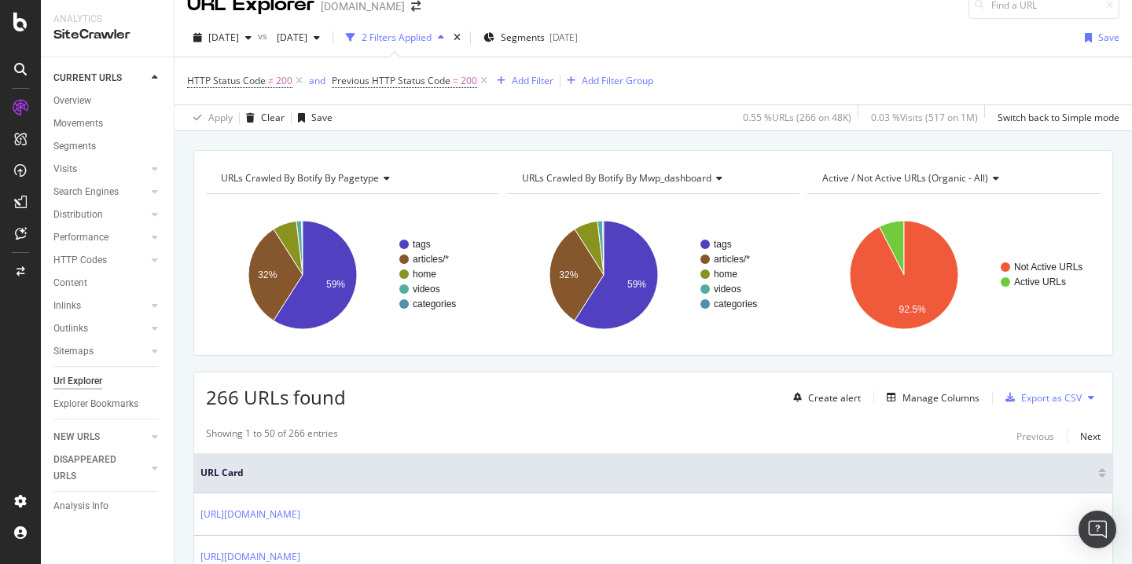
scroll to position [20, 0]
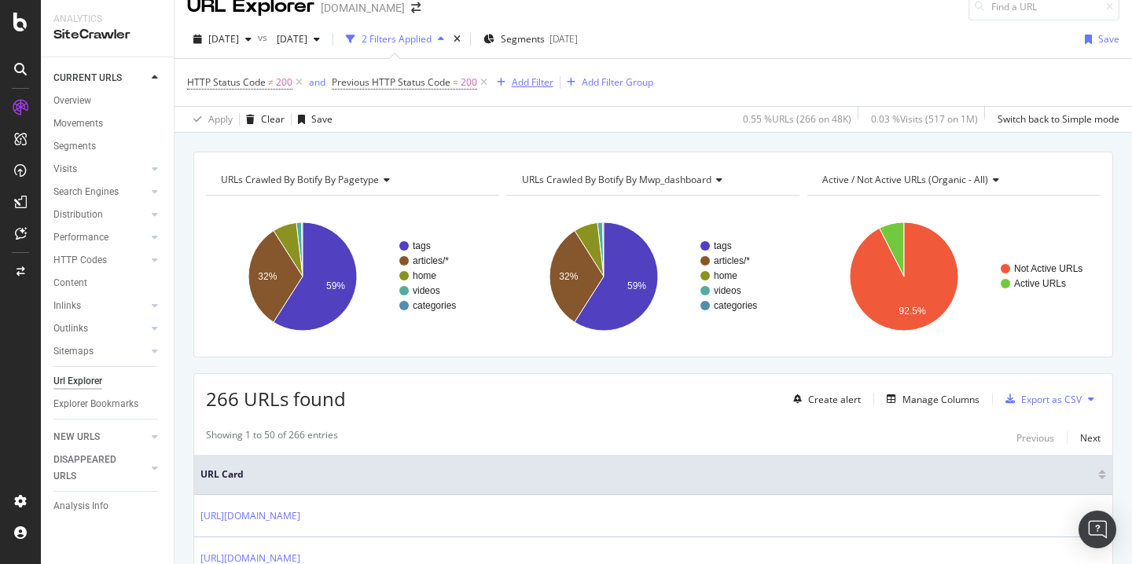
click at [533, 76] on div "Add Filter" at bounding box center [533, 81] width 42 height 13
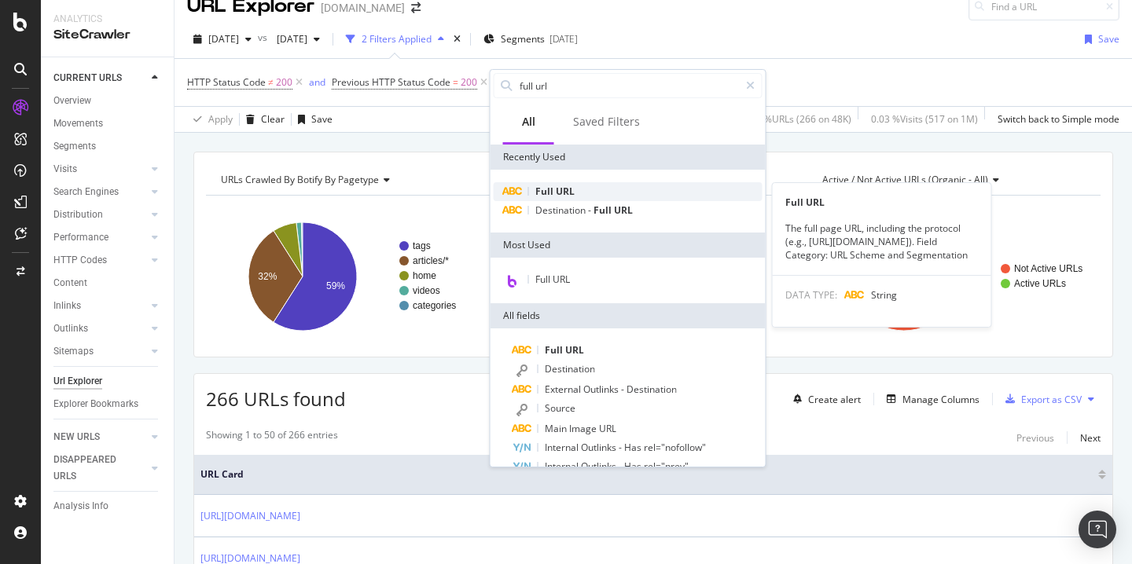
click at [566, 187] on span "URL" at bounding box center [565, 191] width 19 height 13
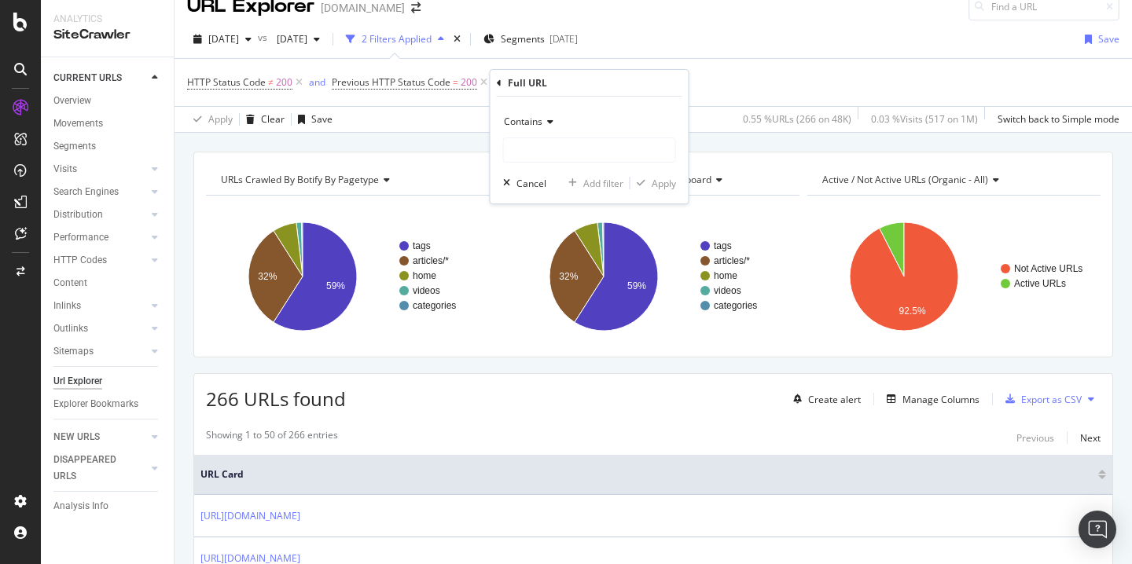
click at [541, 132] on div "Contains" at bounding box center [589, 121] width 173 height 25
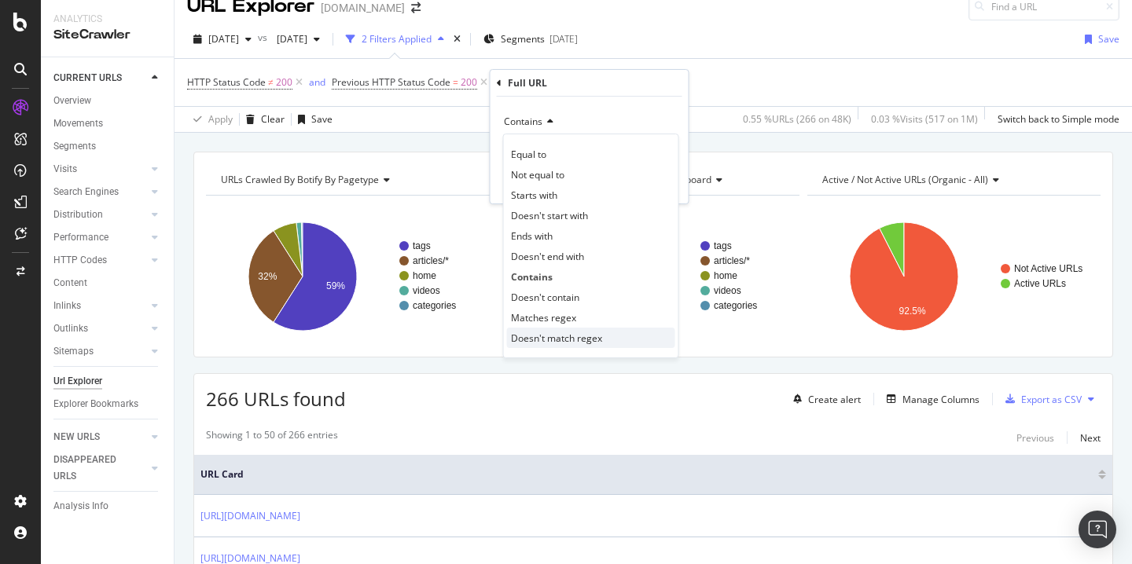
click at [555, 336] on span "Doesn't match regex" at bounding box center [556, 338] width 91 height 13
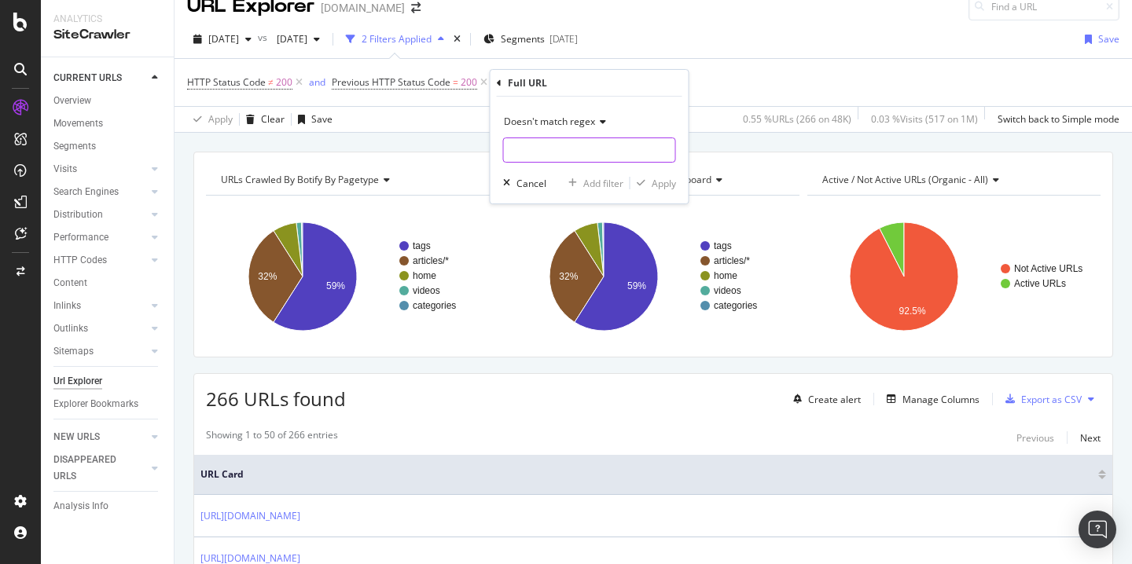
click at [546, 159] on input "text" at bounding box center [589, 150] width 171 height 25
type input "/categories|/tags/"
click at [656, 177] on div "Apply" at bounding box center [664, 183] width 24 height 13
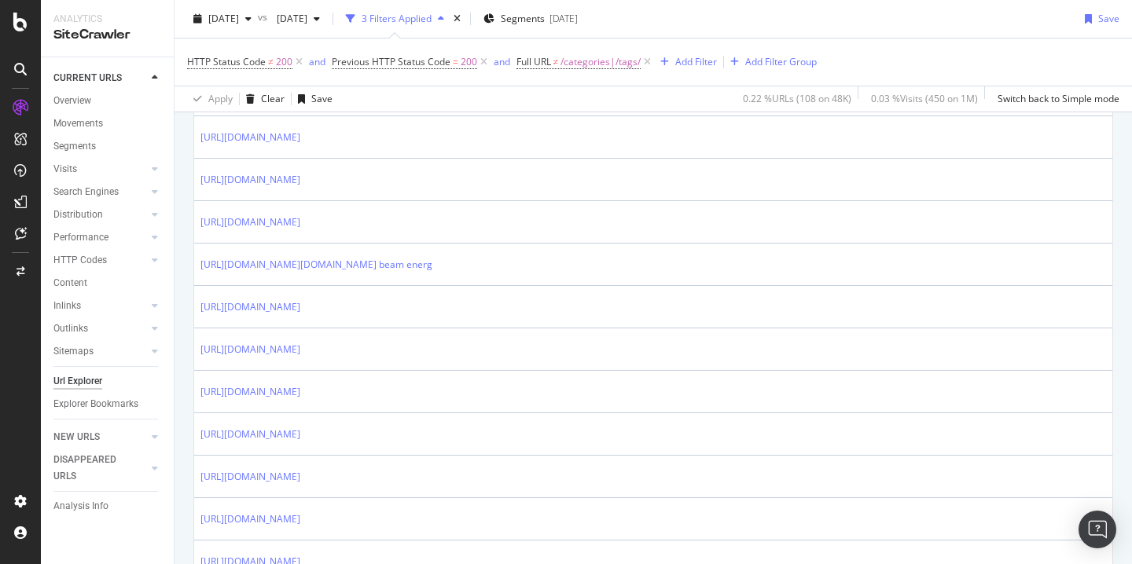
scroll to position [1572, 0]
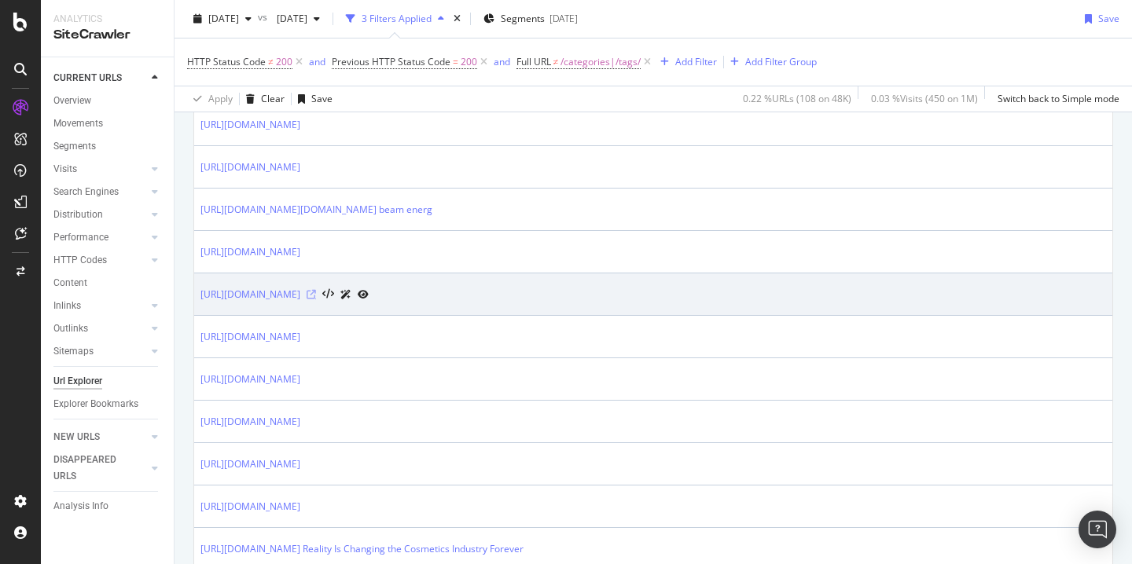
click at [316, 293] on icon at bounding box center [311, 294] width 9 height 9
